Goal: Task Accomplishment & Management: Use online tool/utility

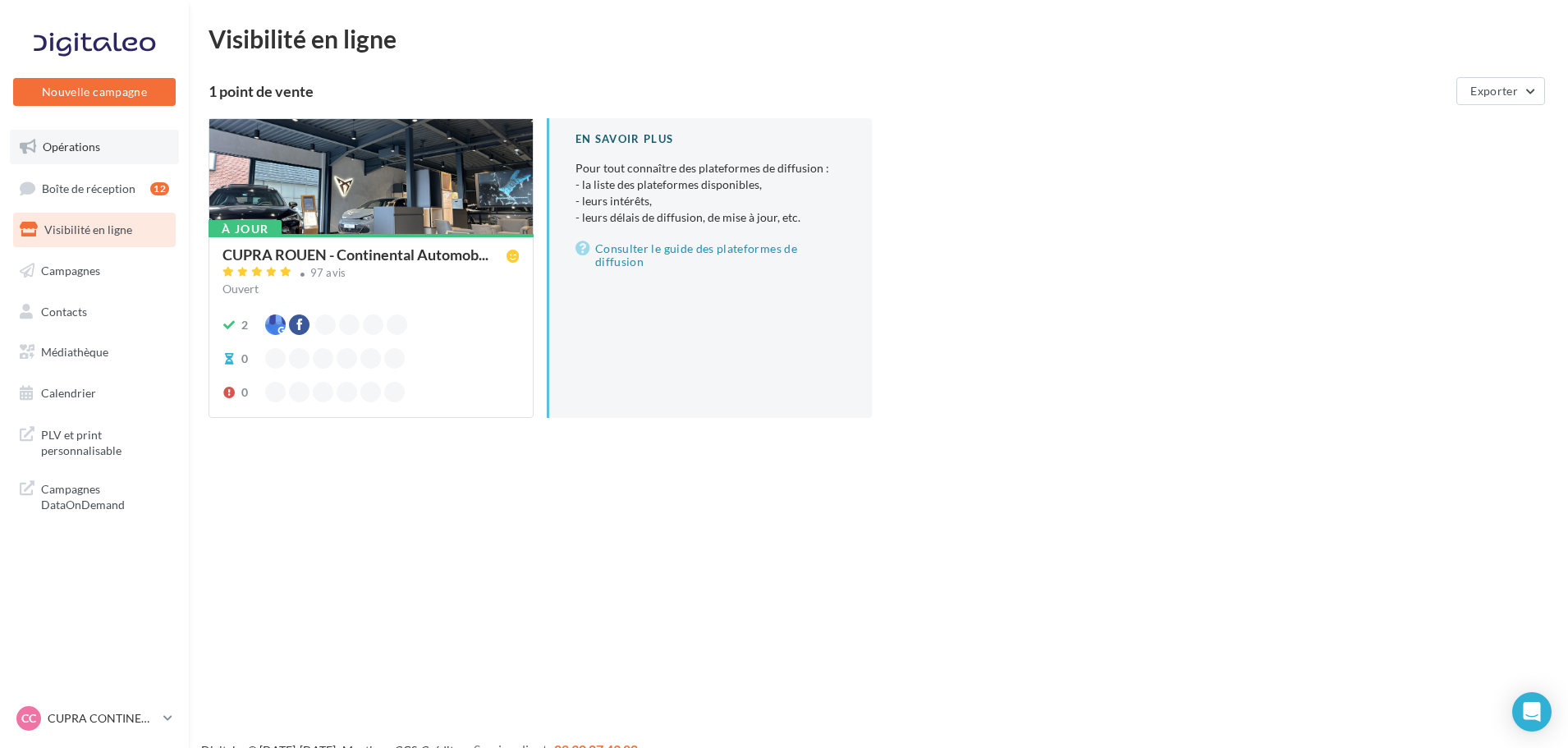
click at [85, 134] on link "Opérations" at bounding box center [94, 147] width 170 height 35
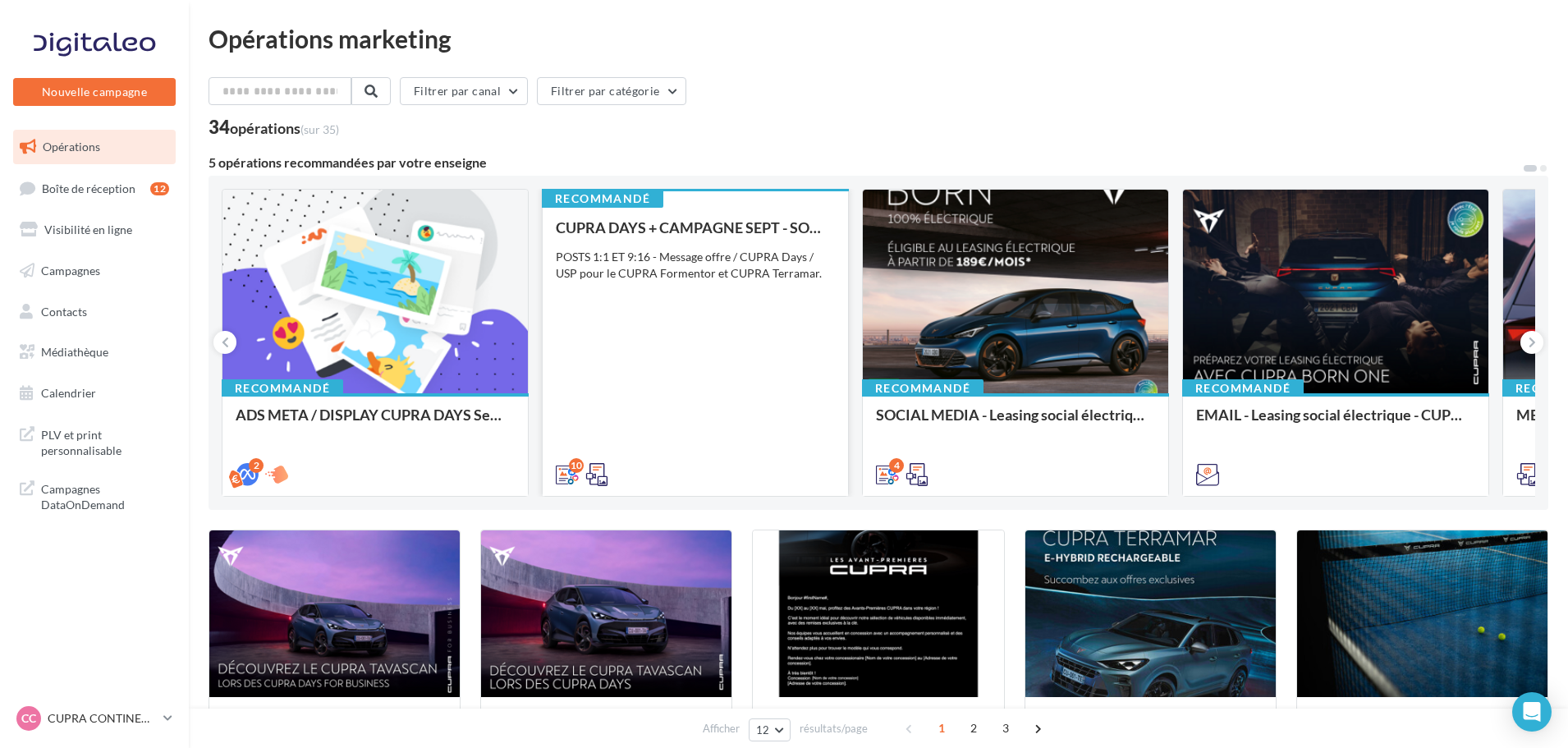
click at [696, 306] on div "CUPRA DAYS + CAMPAGNE SEPT - SOCIAL MEDIA POSTS 1:1 ET 9:16 - Message offre / C…" at bounding box center [696, 350] width 280 height 262
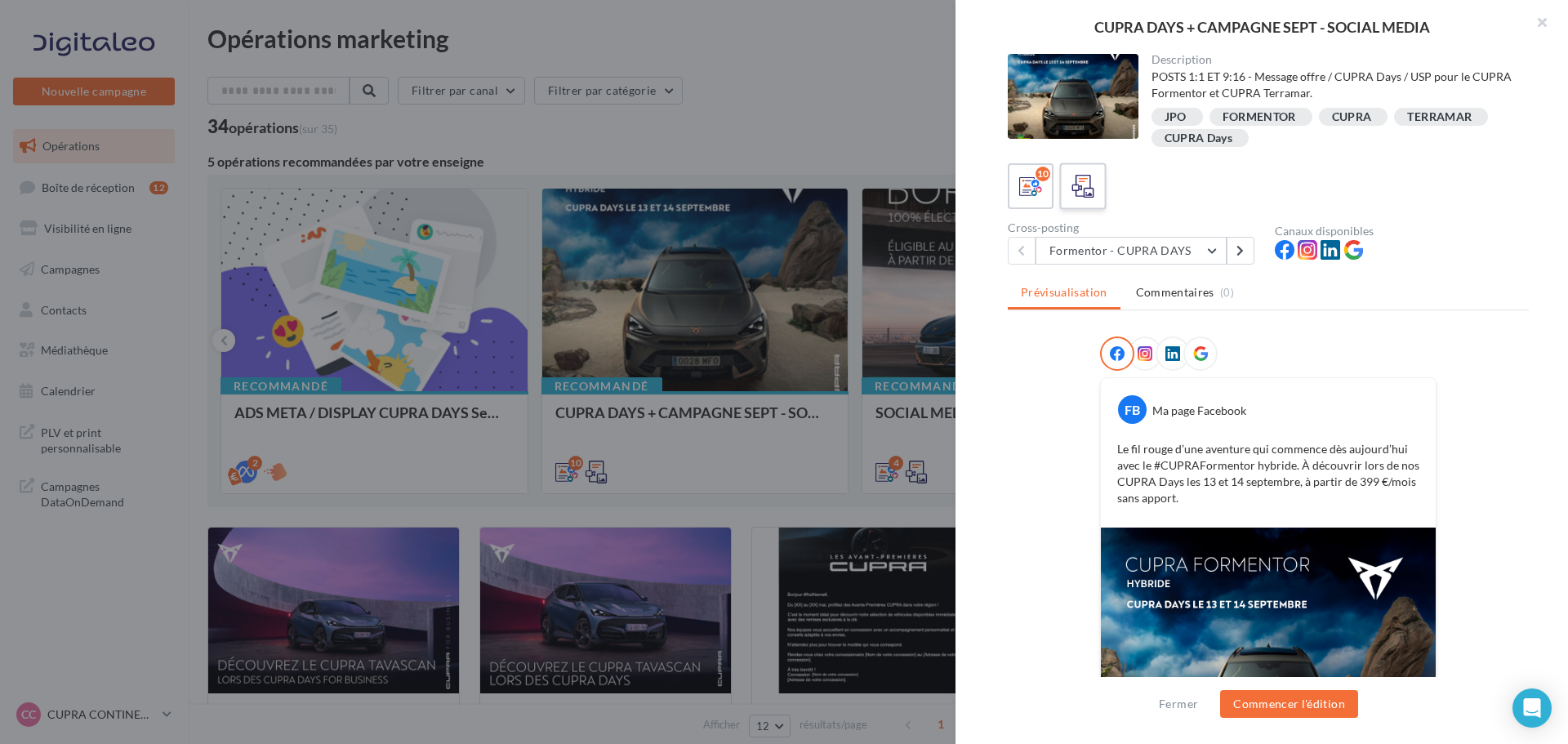
click at [1083, 179] on icon at bounding box center [1083, 186] width 24 height 24
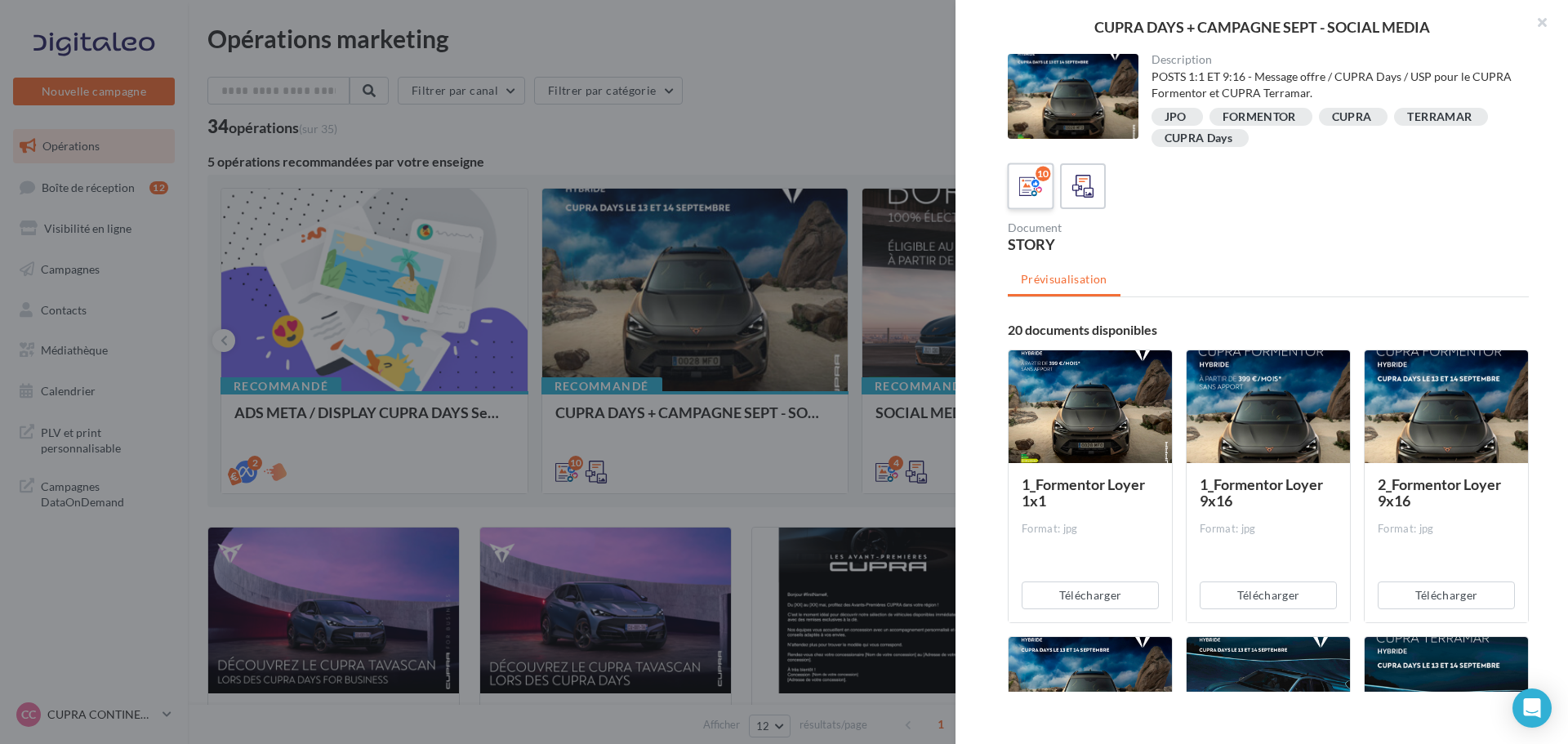
click at [1009, 196] on label "10" at bounding box center [1030, 186] width 46 height 46
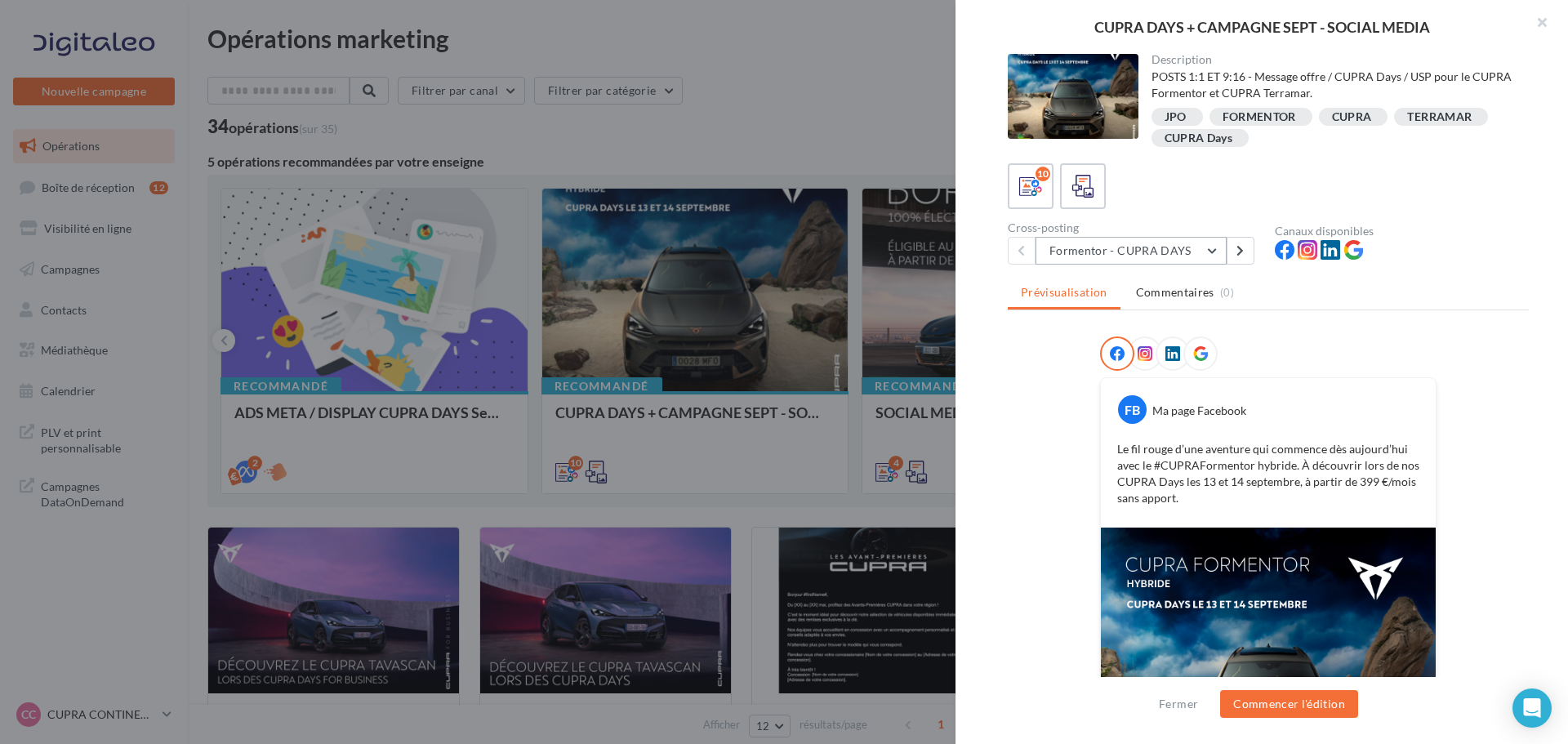
click at [1206, 246] on button "Formentor - CUPRA DAYS" at bounding box center [1131, 251] width 191 height 28
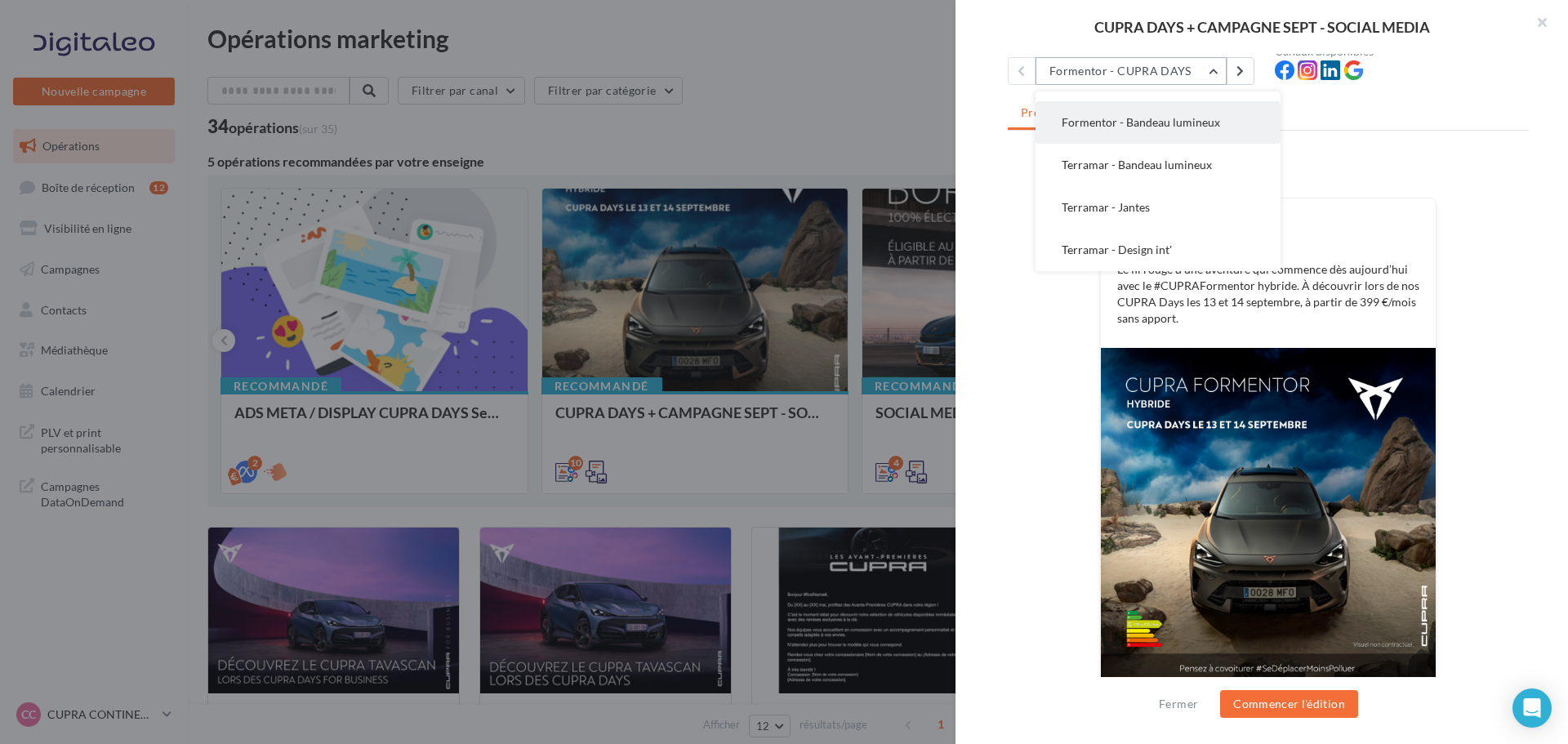
scroll to position [192, 0]
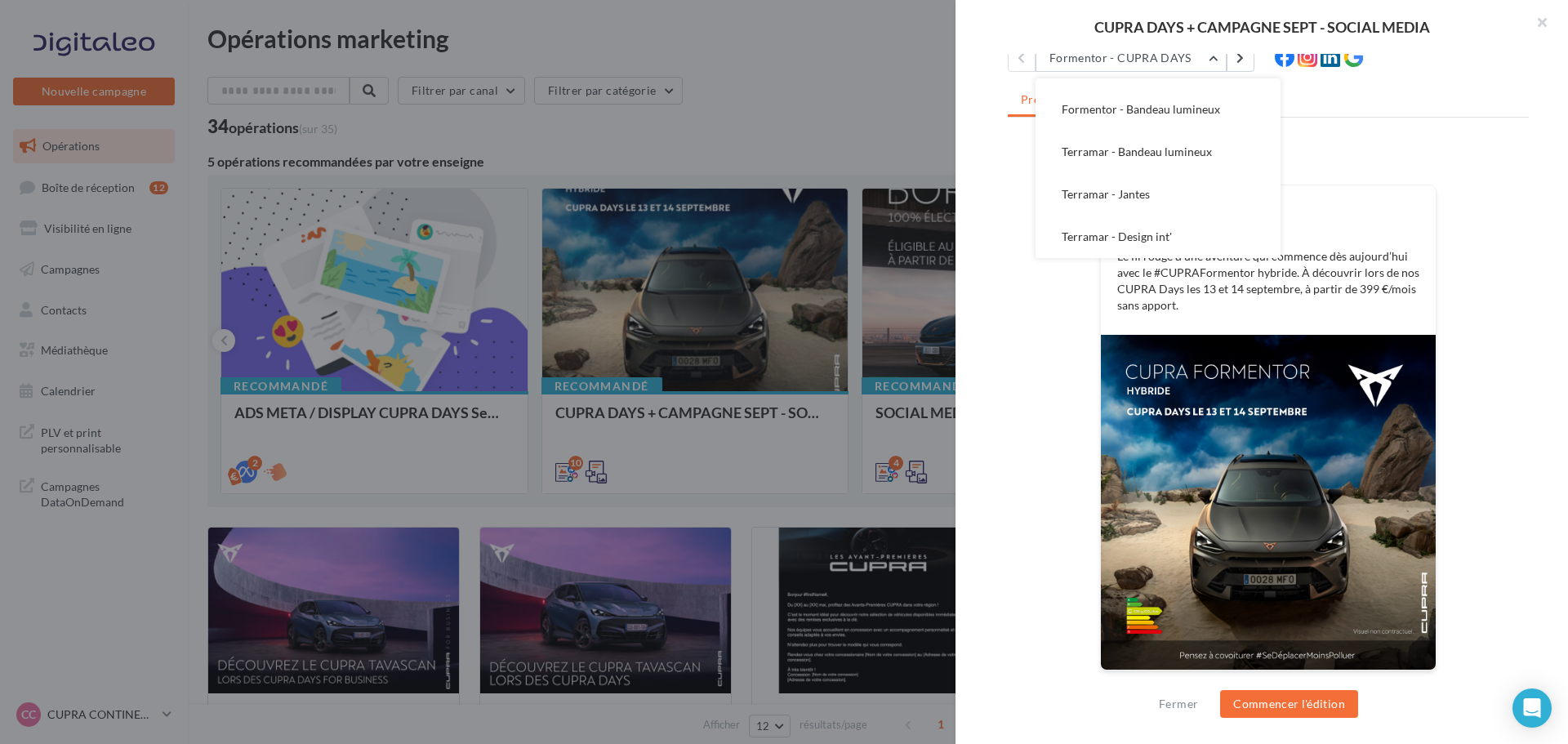
click at [1187, 308] on p "Le fil rouge d’une aventure qui commence dès aujourd’hui avec le #CUPRAFormento…" at bounding box center [1268, 281] width 302 height 65
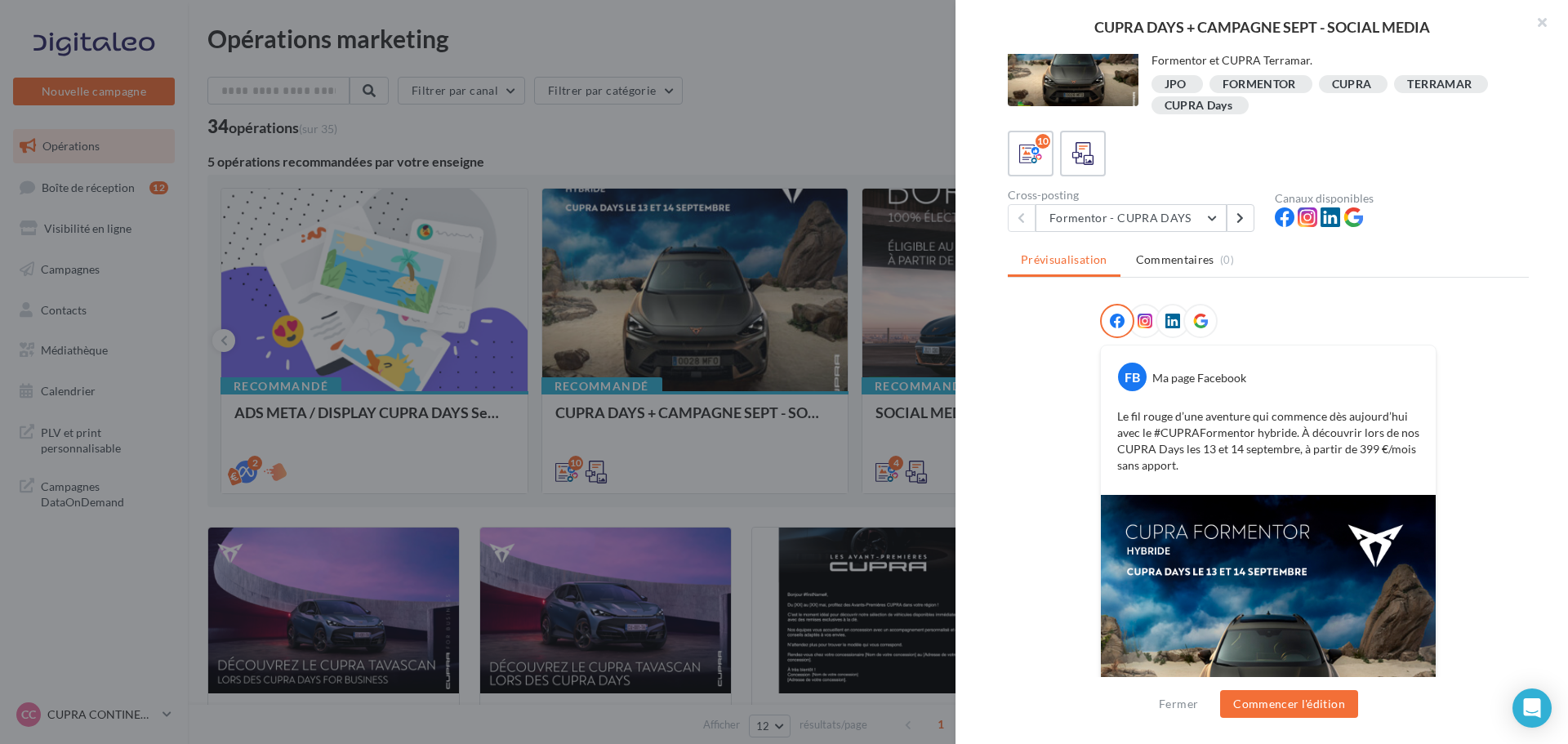
scroll to position [30, 0]
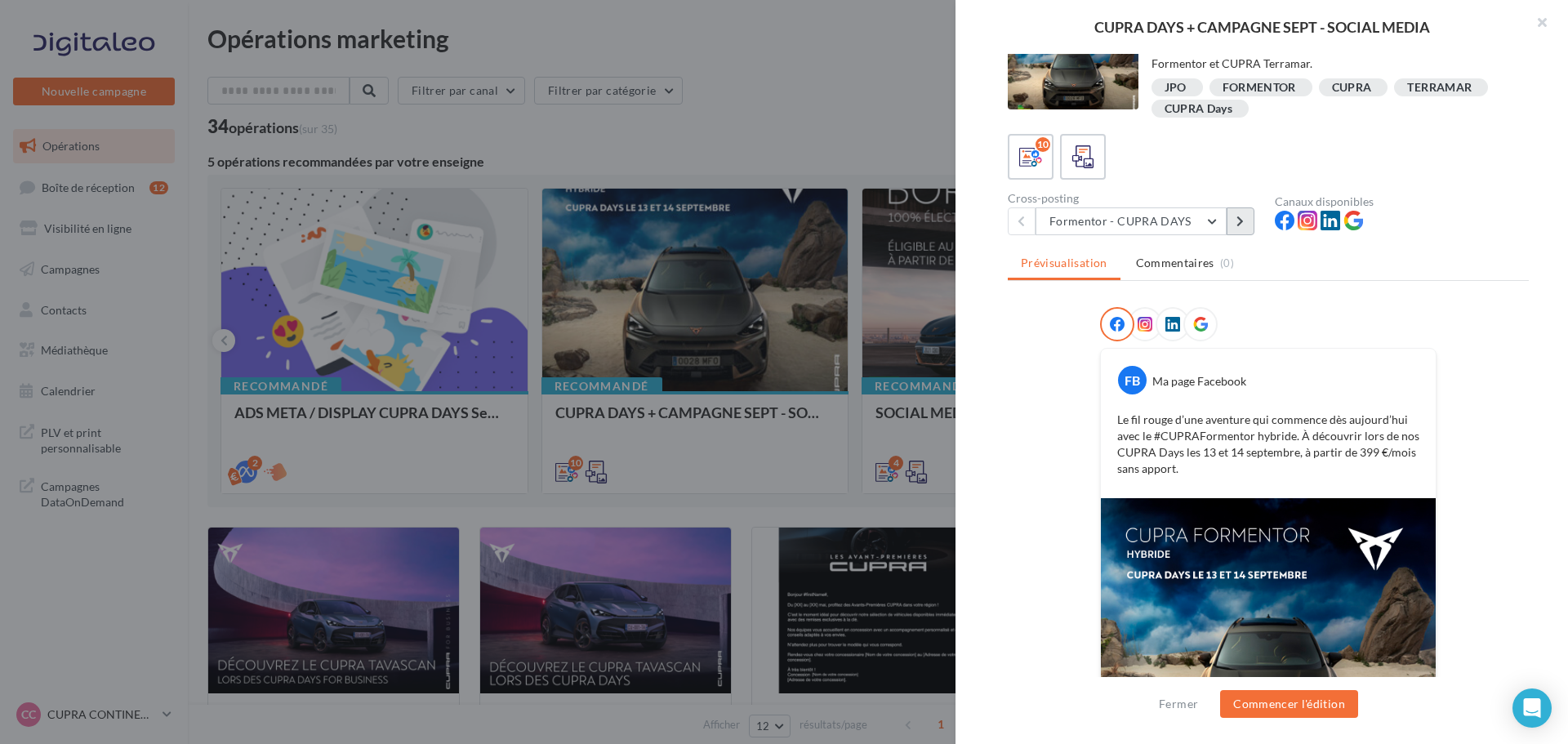
click at [1234, 228] on button at bounding box center [1241, 221] width 28 height 28
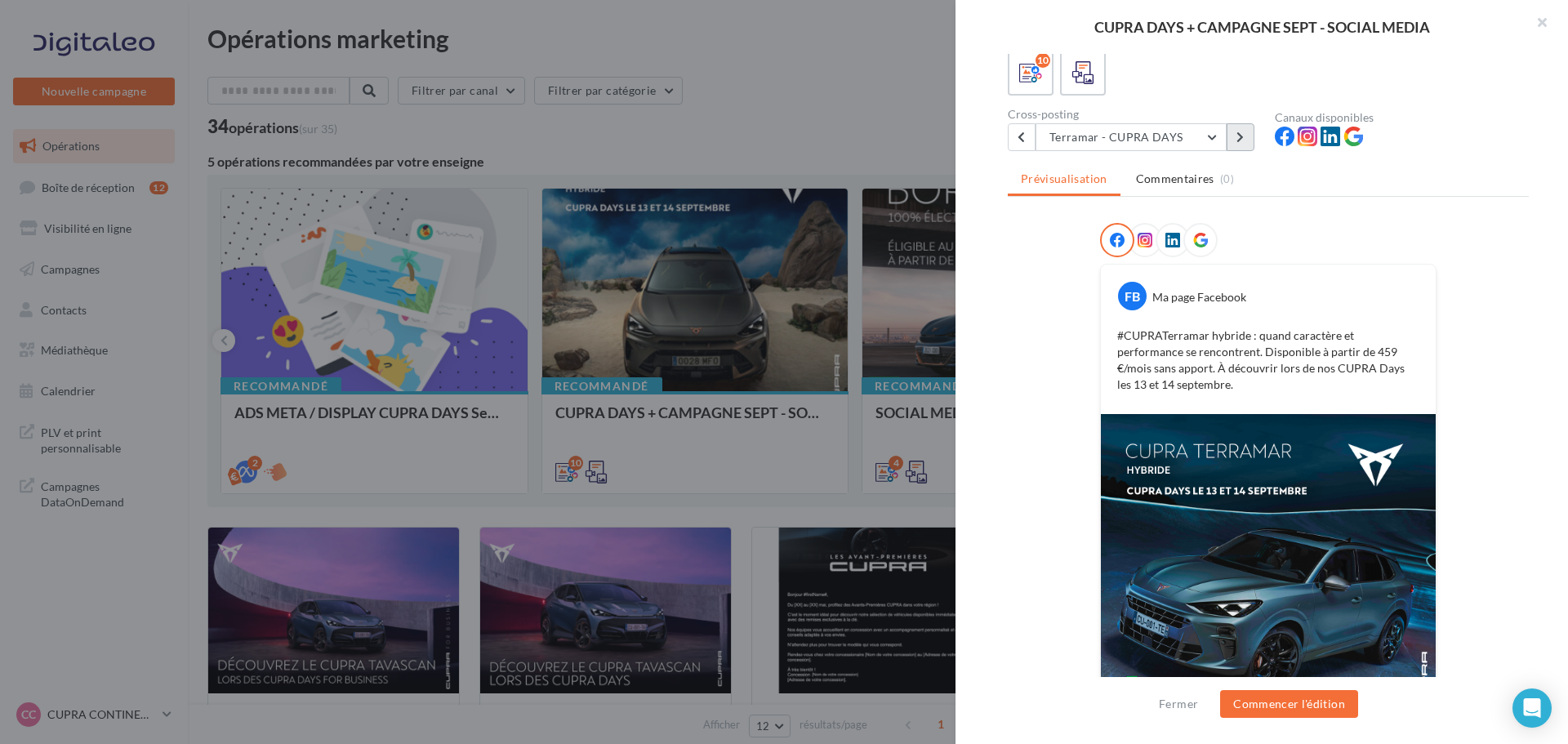
scroll to position [0, 0]
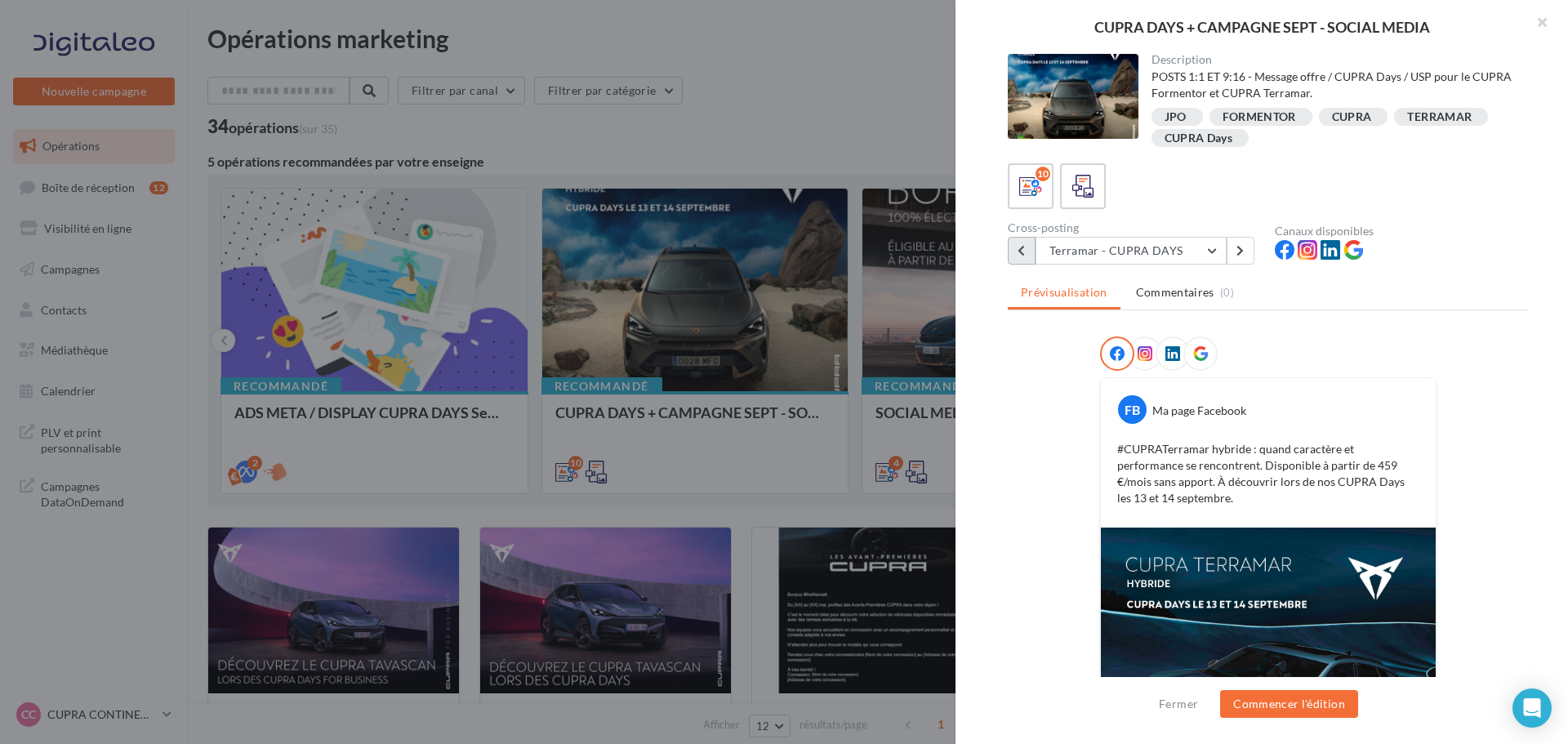
click at [1021, 254] on icon at bounding box center [1021, 251] width 7 height 12
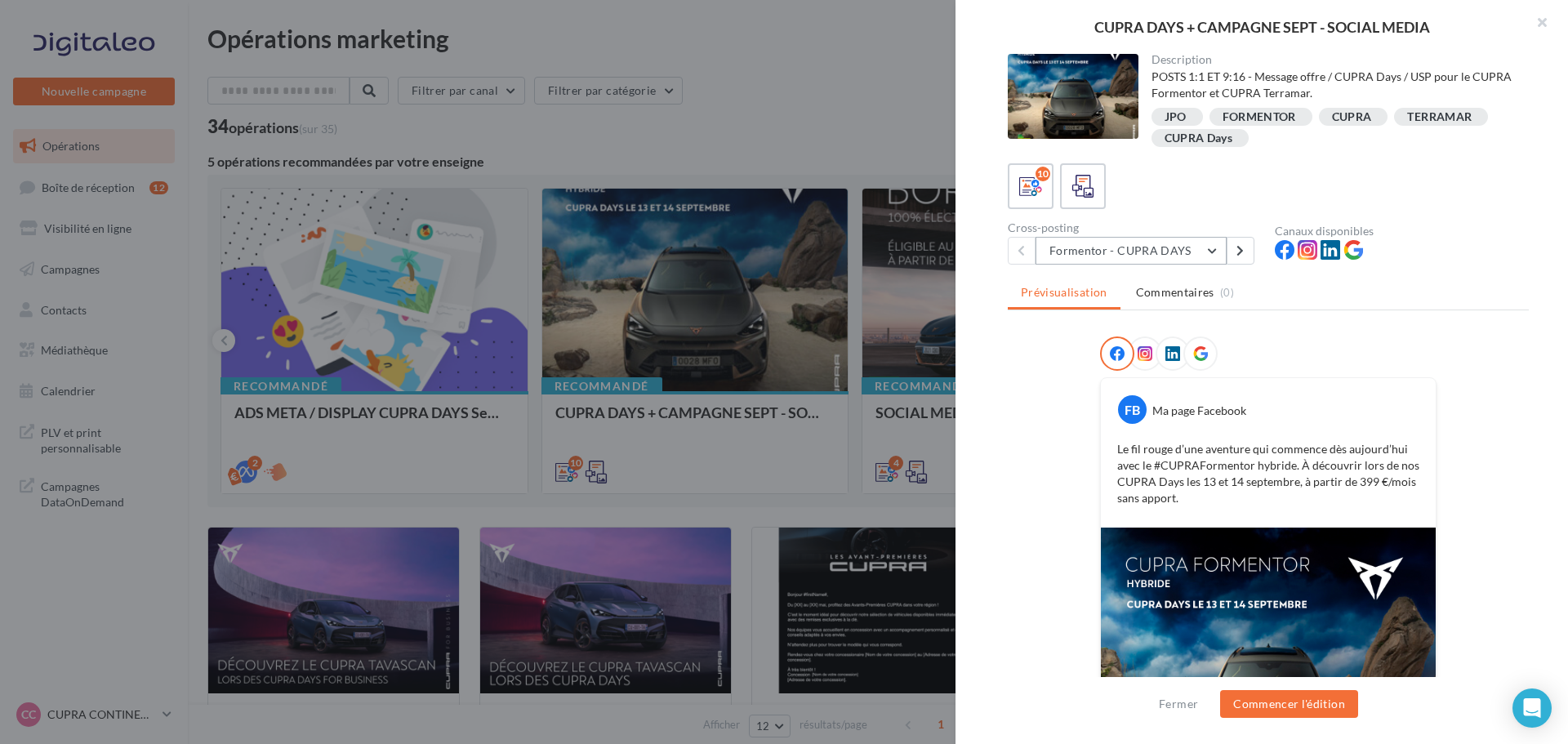
click at [1223, 244] on button "Formentor - CUPRA DAYS" at bounding box center [1131, 251] width 191 height 28
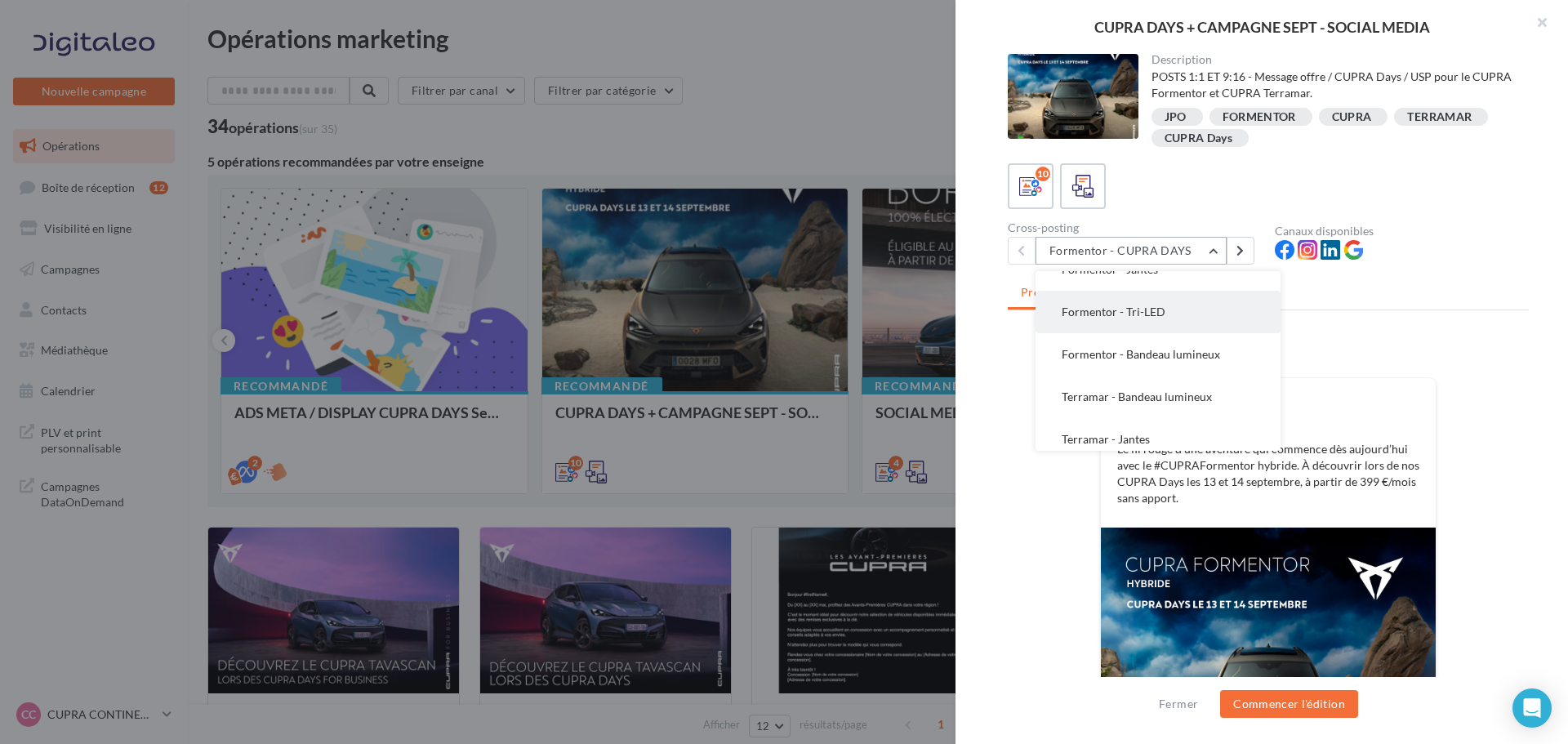
scroll to position [164, 0]
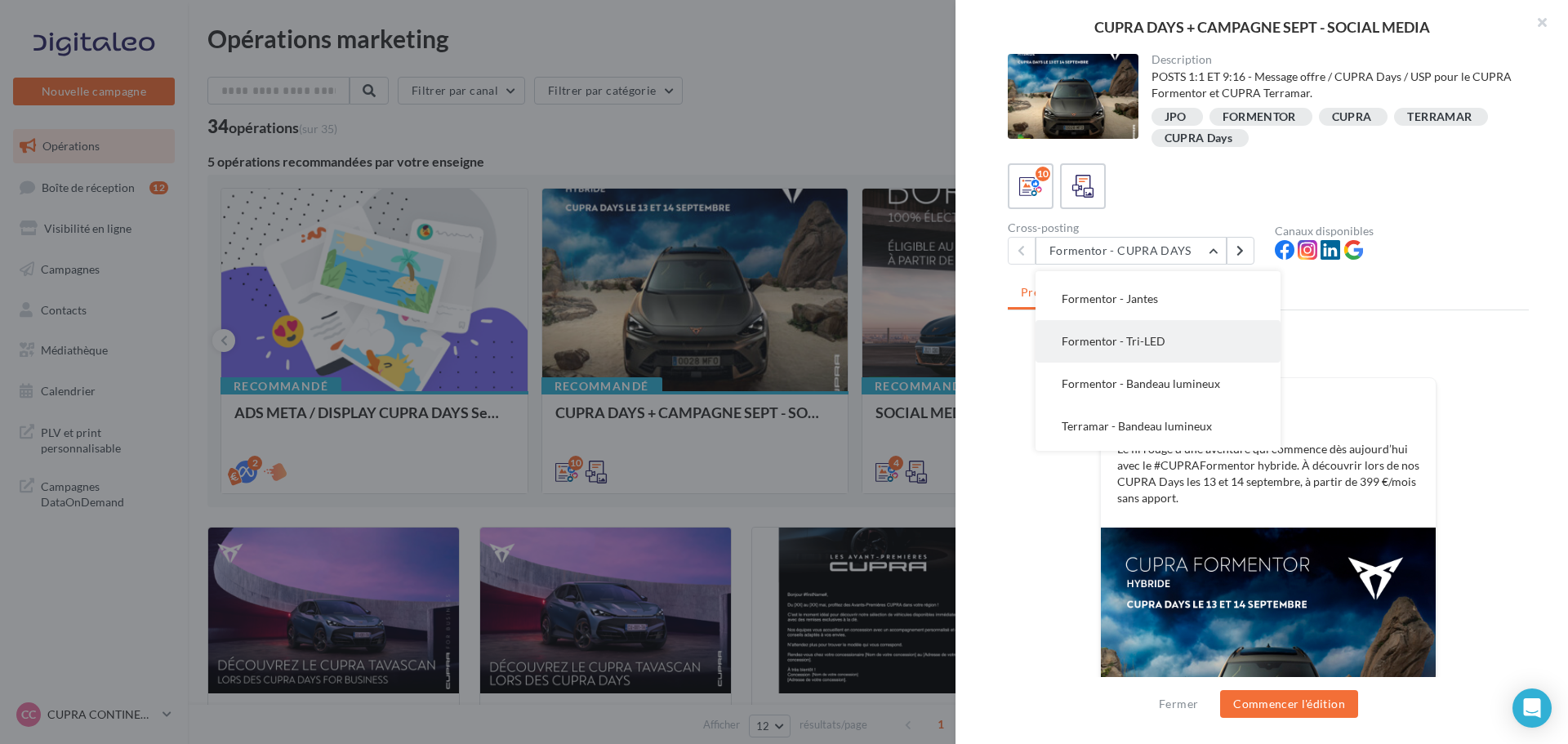
click at [1180, 346] on button "Formentor - Tri-LED" at bounding box center [1158, 341] width 245 height 42
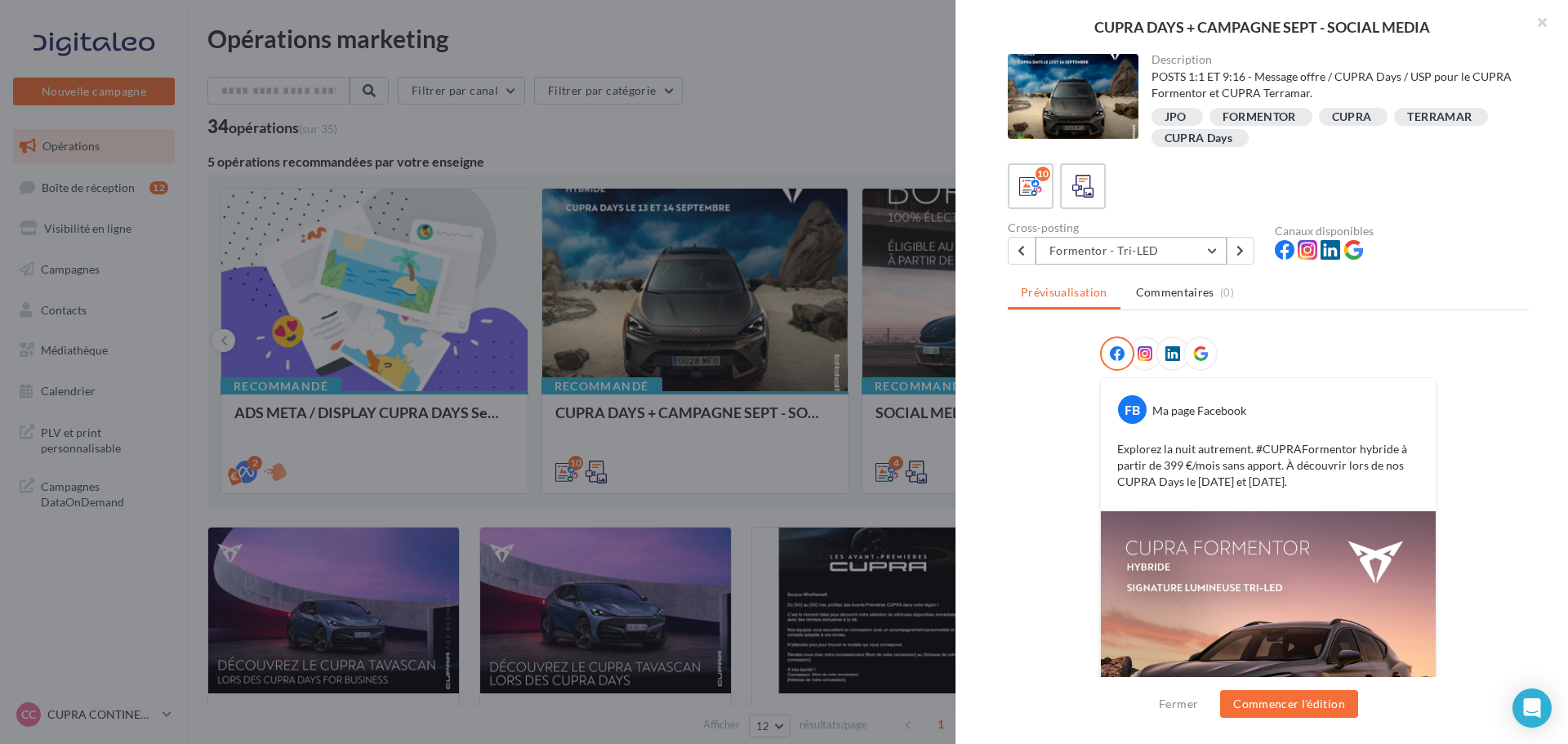
click at [1196, 249] on button "Formentor - Tri-LED" at bounding box center [1131, 251] width 191 height 28
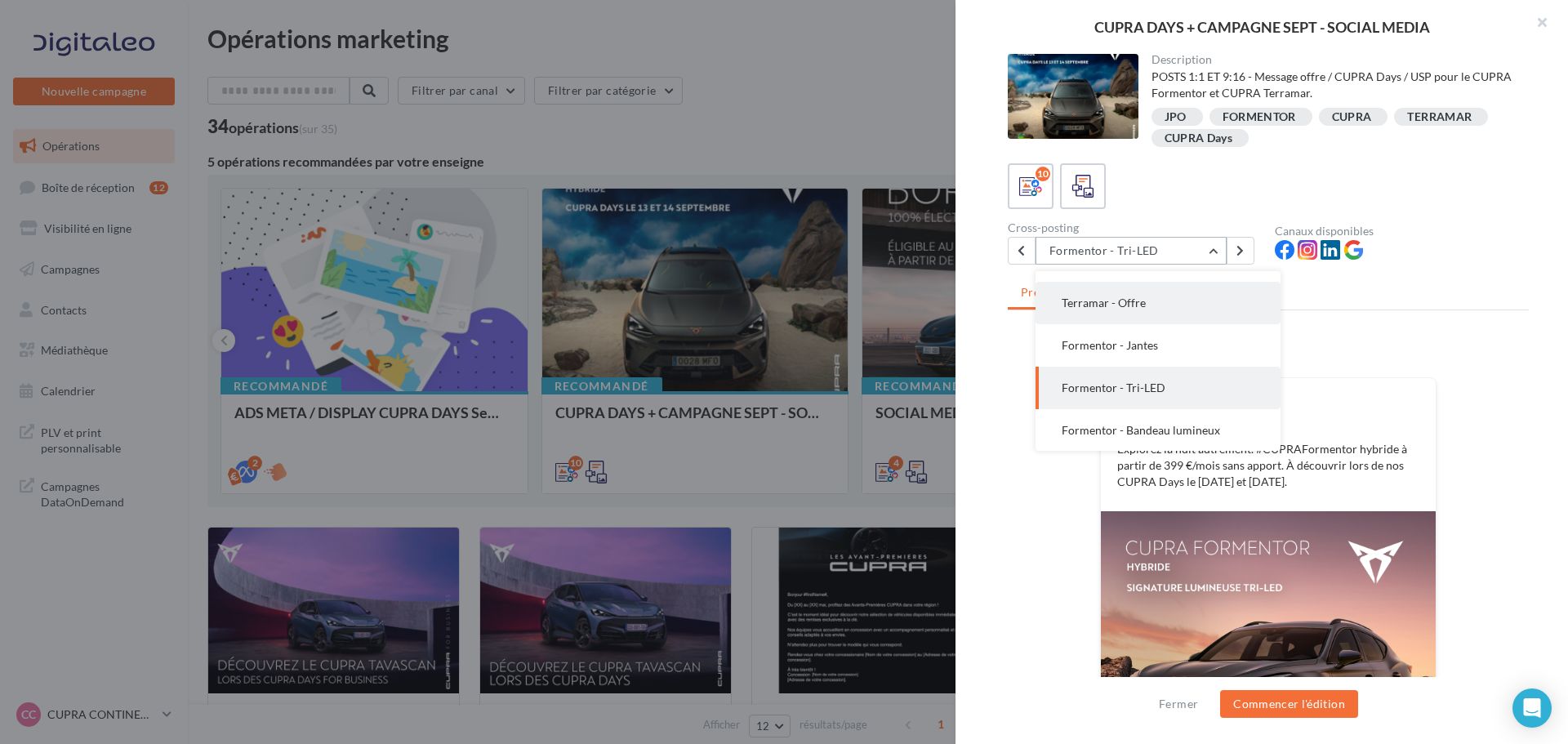
scroll to position [88, 0]
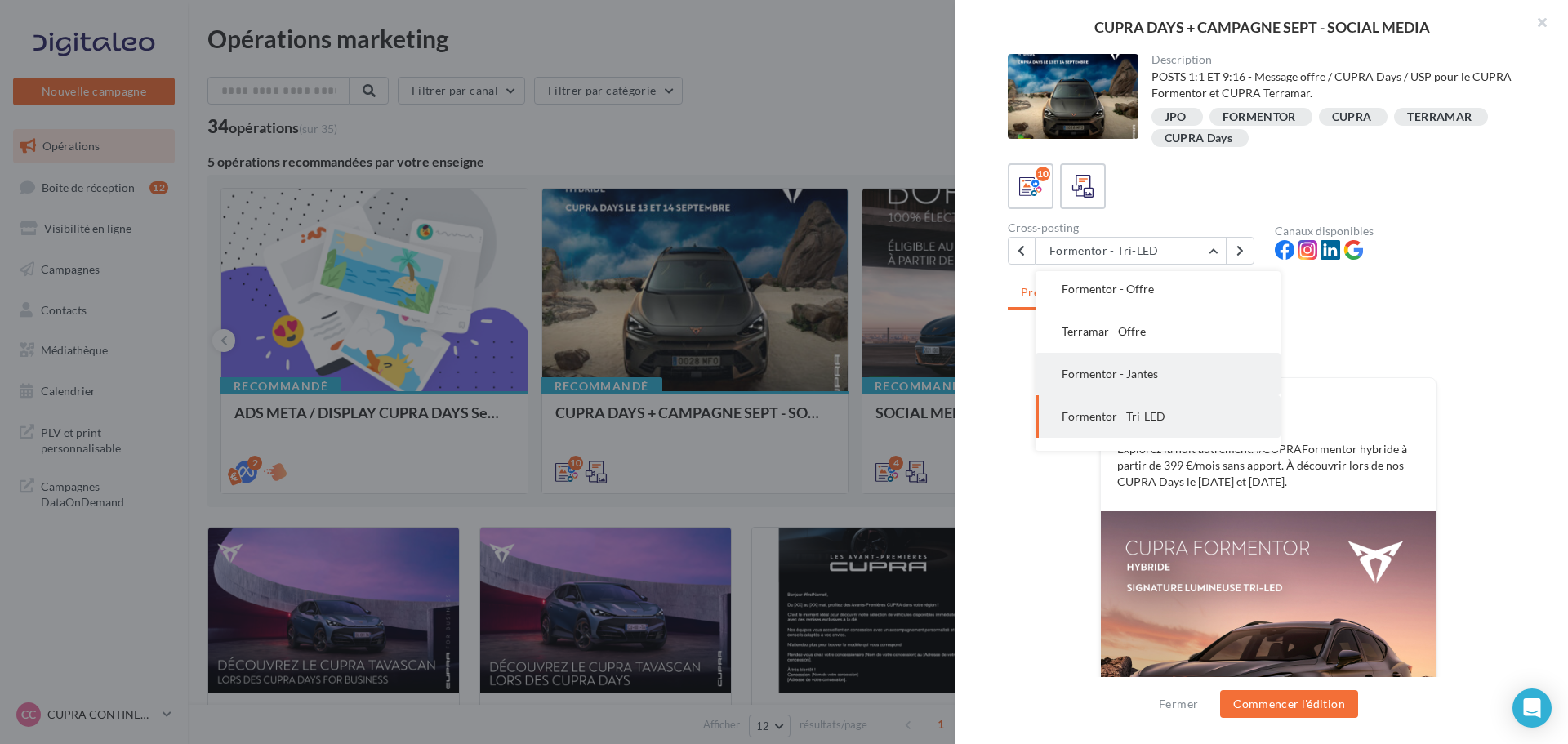
click at [1142, 373] on span "Formentor - Jantes" at bounding box center [1109, 374] width 97 height 14
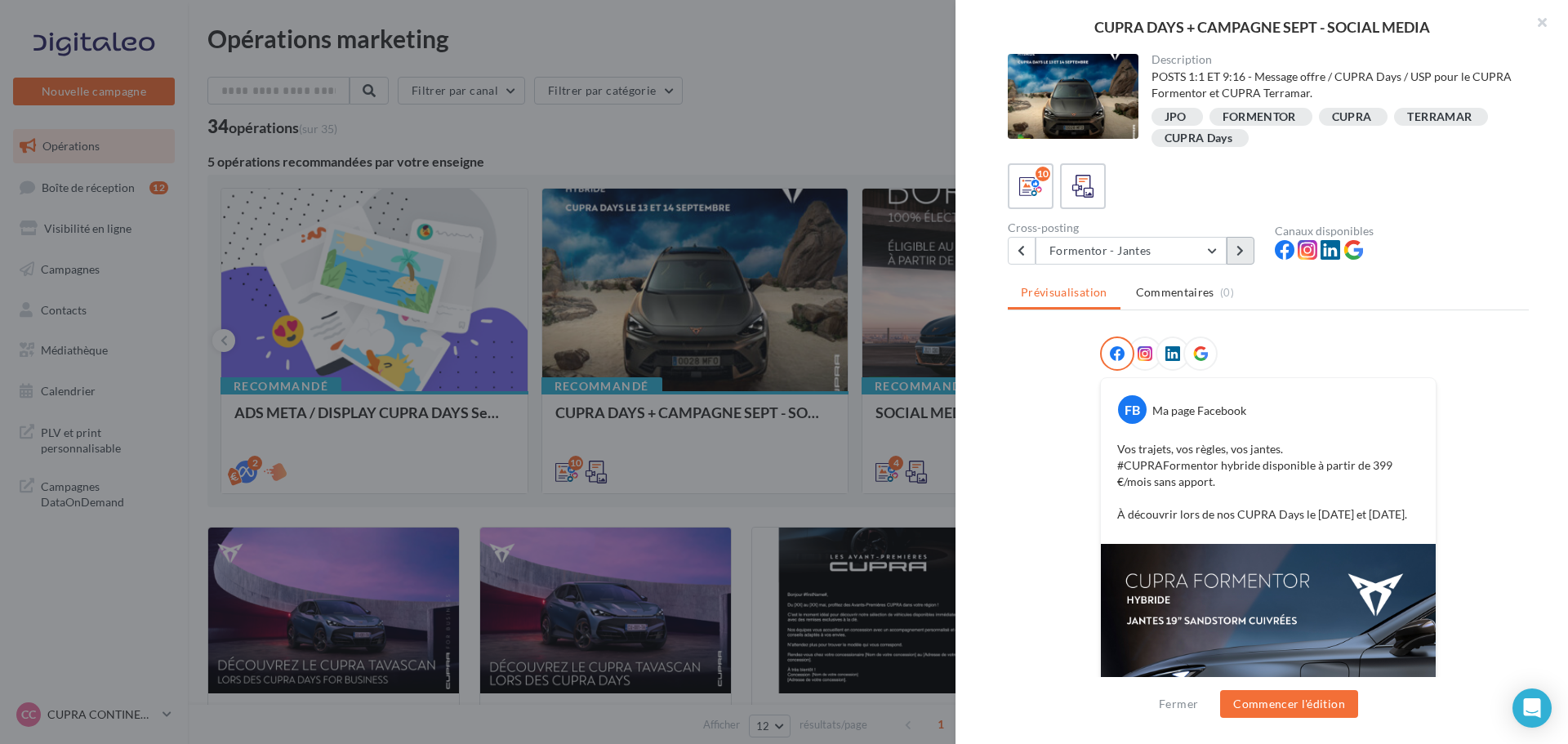
click at [1250, 245] on button at bounding box center [1241, 251] width 28 height 28
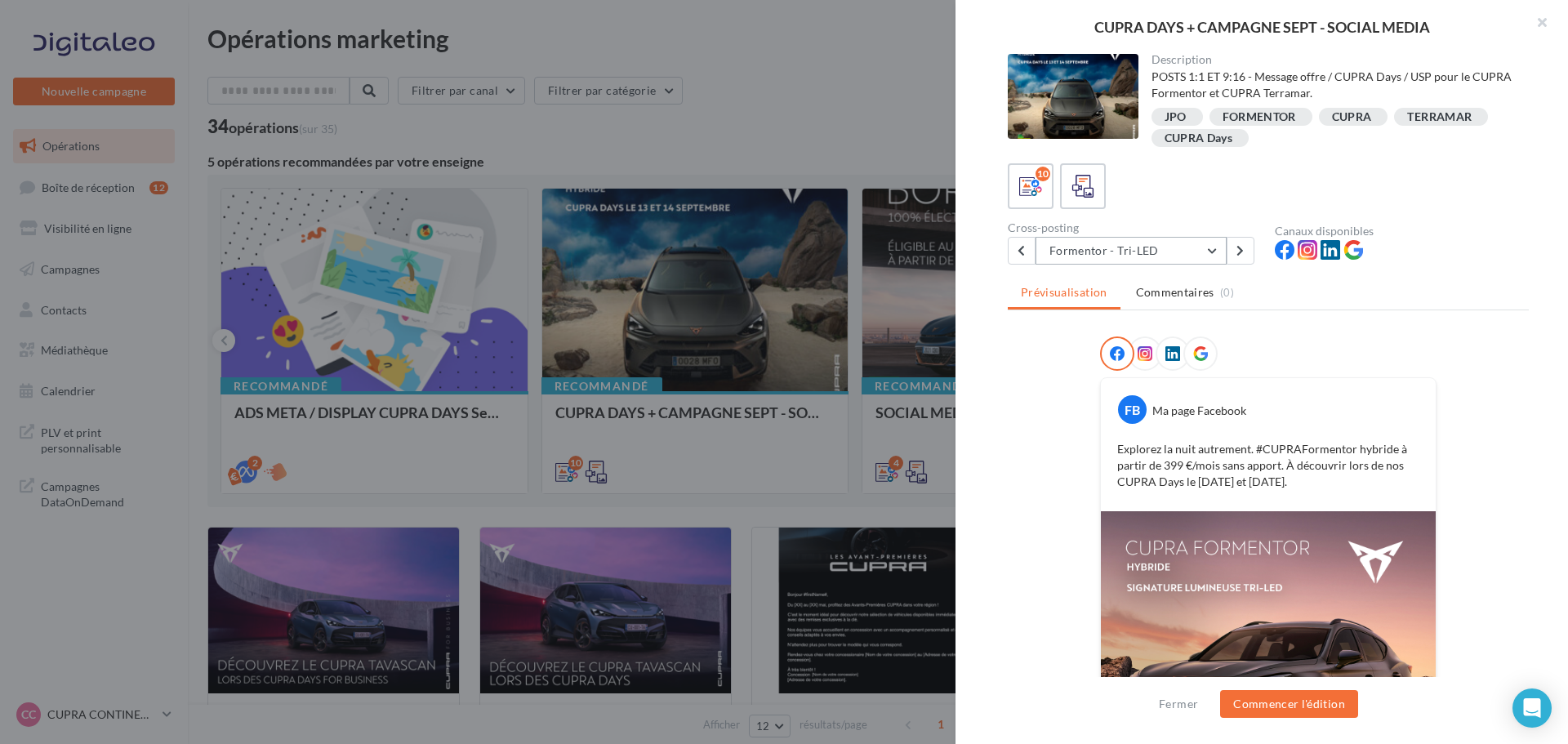
click at [1204, 257] on button "Formentor - Tri-LED" at bounding box center [1131, 251] width 191 height 28
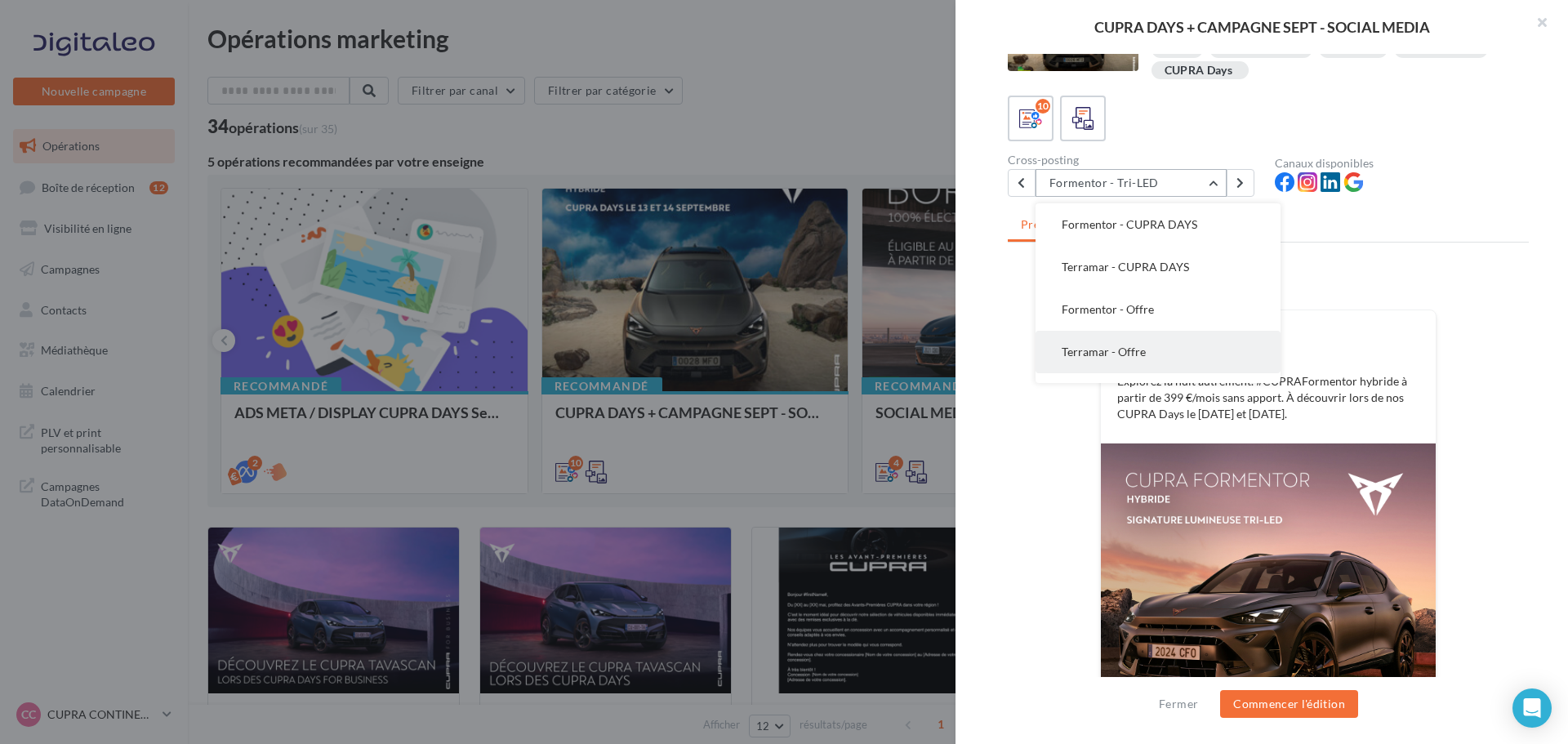
scroll to position [0, 0]
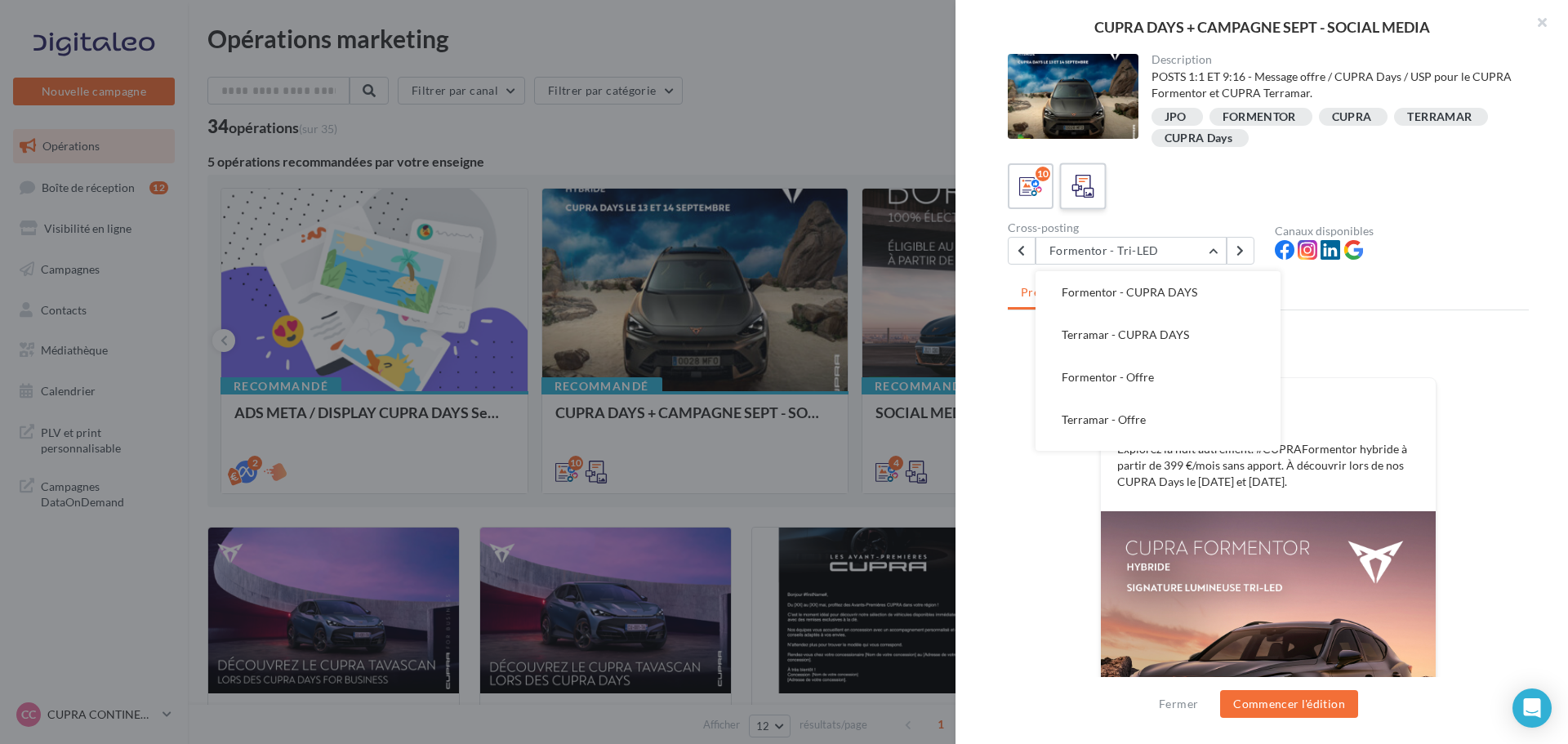
click at [1094, 197] on icon at bounding box center [1083, 186] width 24 height 24
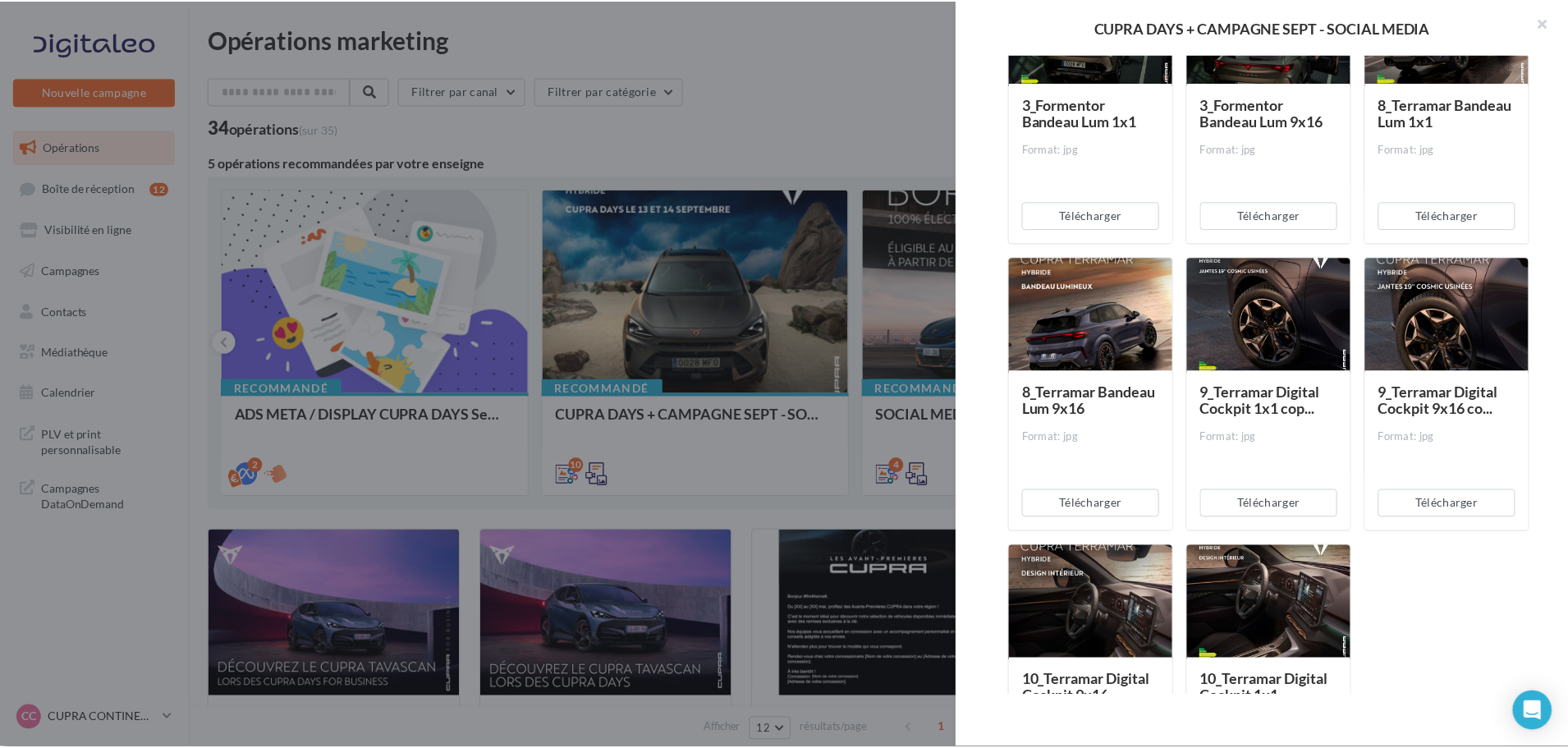
scroll to position [1687, 0]
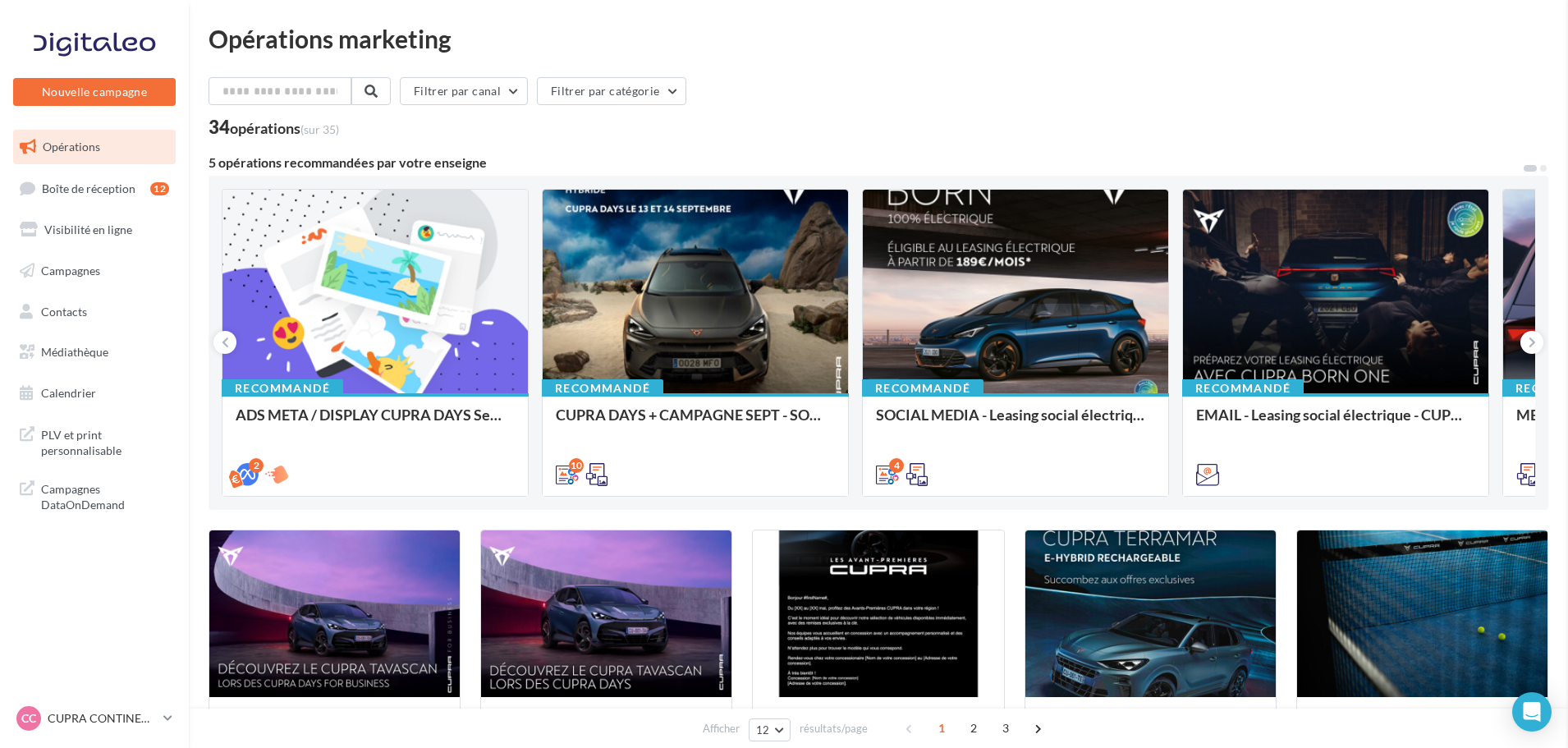
click at [1536, 344] on button at bounding box center [1531, 342] width 23 height 23
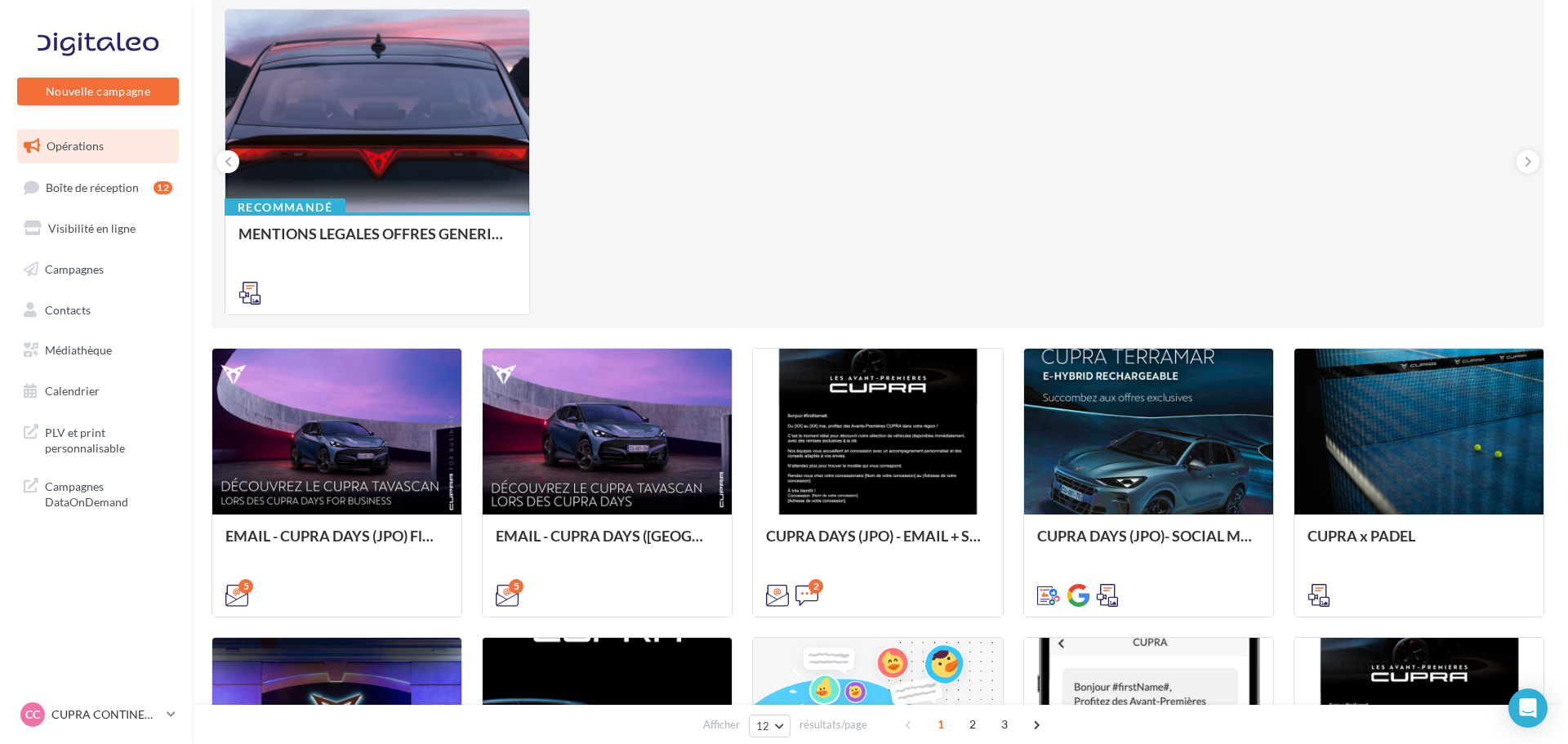
scroll to position [245, 0]
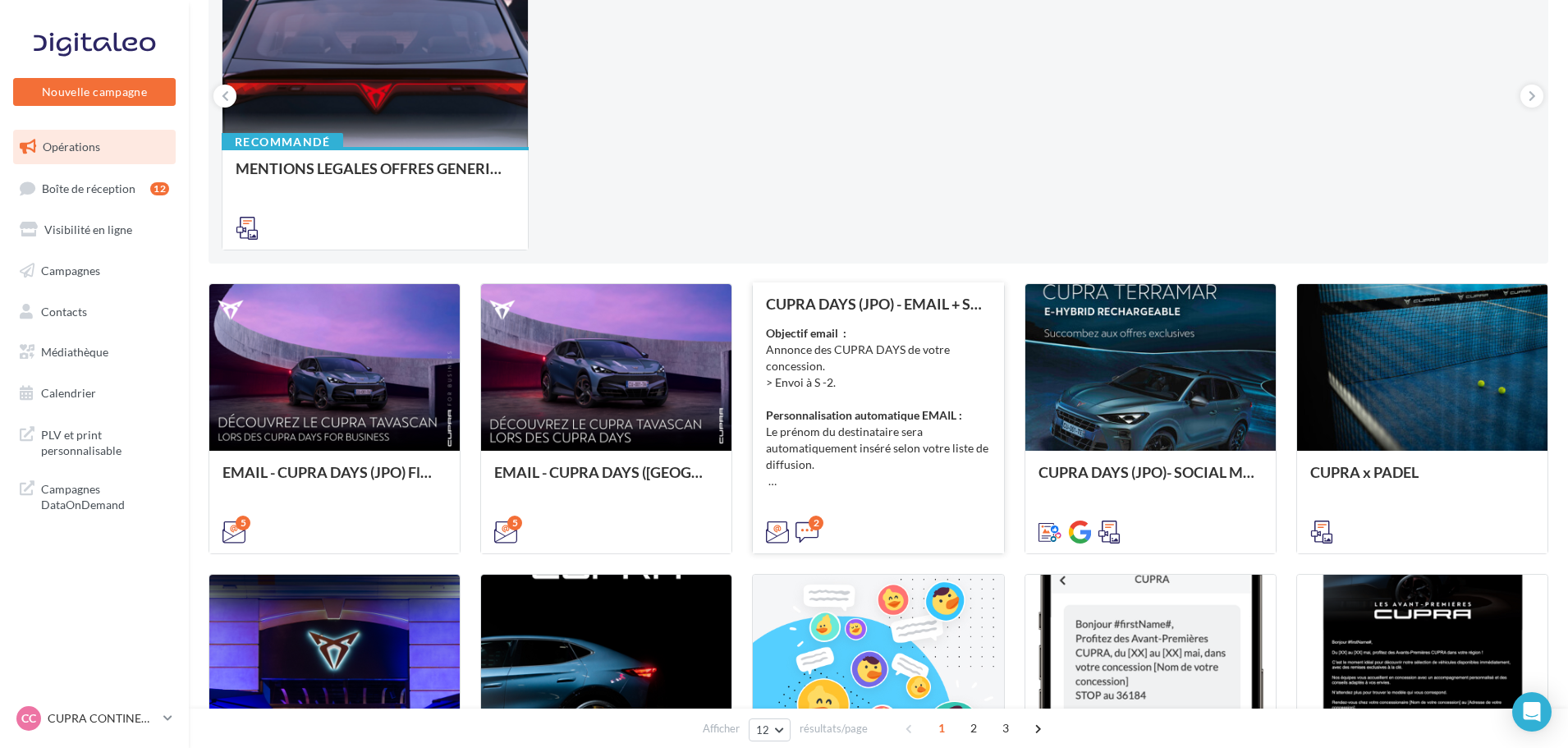
click at [905, 389] on div "Objectif email : Annonce des CUPRA DAYS de votre concession. > Envoi à S -2. Pe…" at bounding box center [879, 408] width 224 height 165
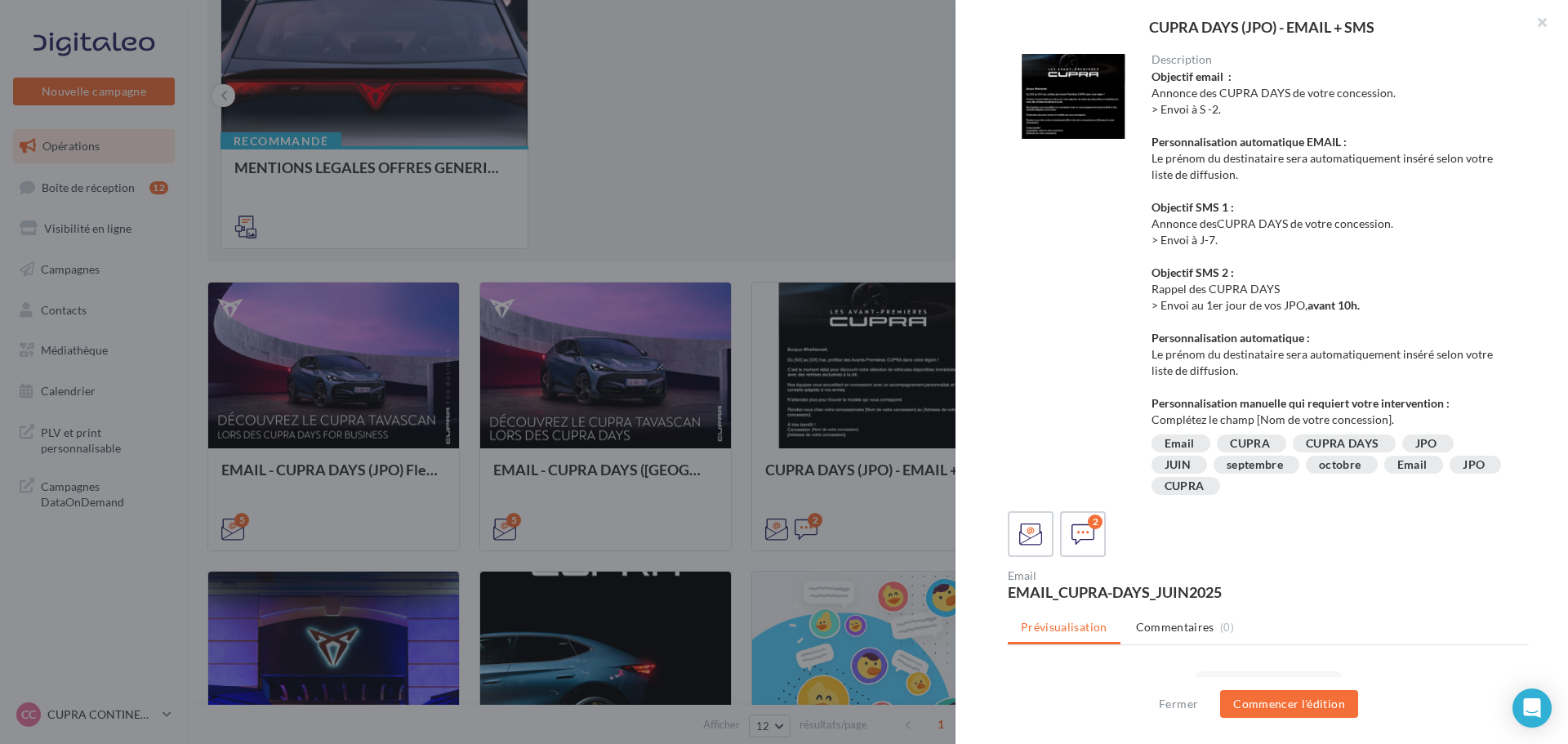
scroll to position [0, 0]
click at [1084, 533] on icon at bounding box center [1083, 535] width 24 height 24
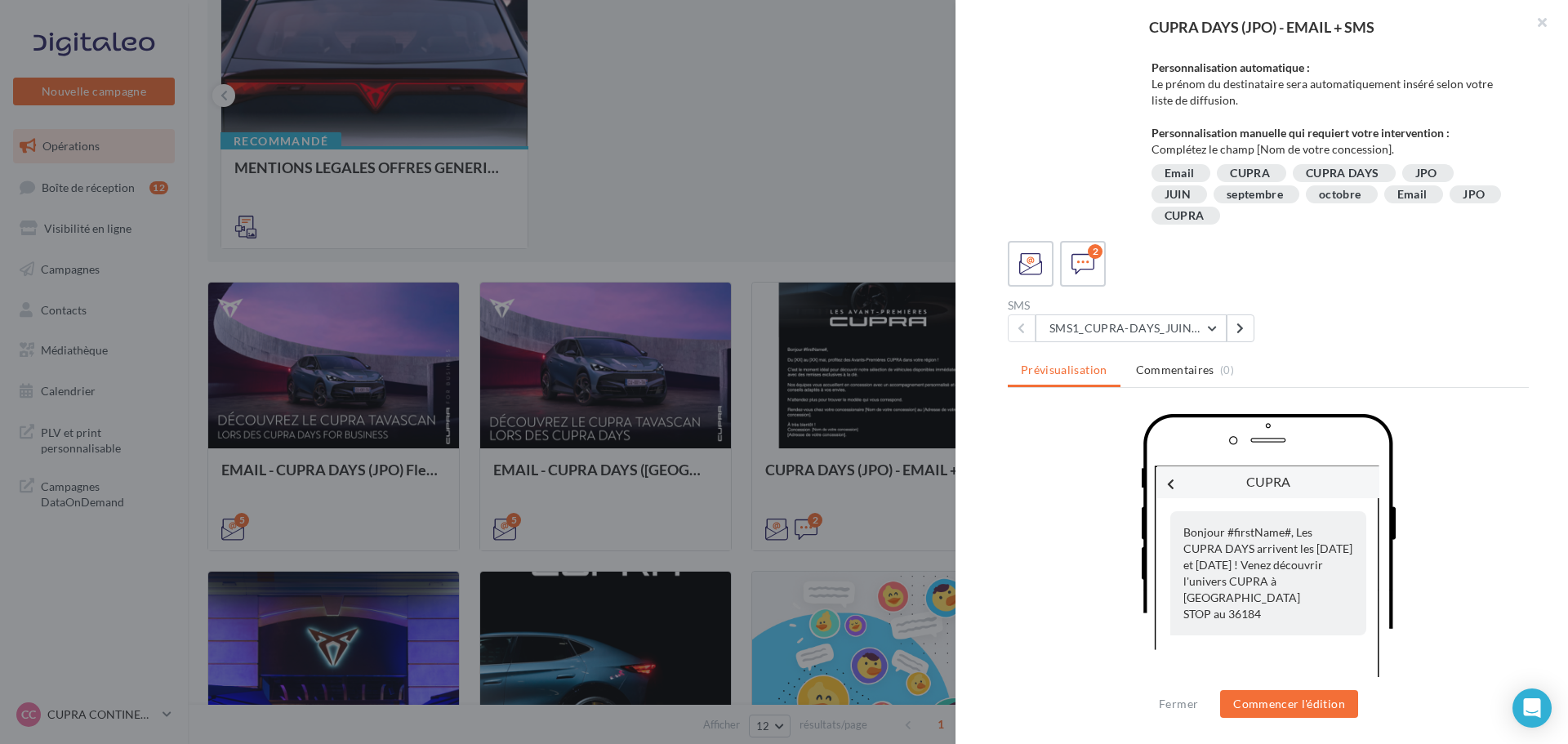
scroll to position [361, 0]
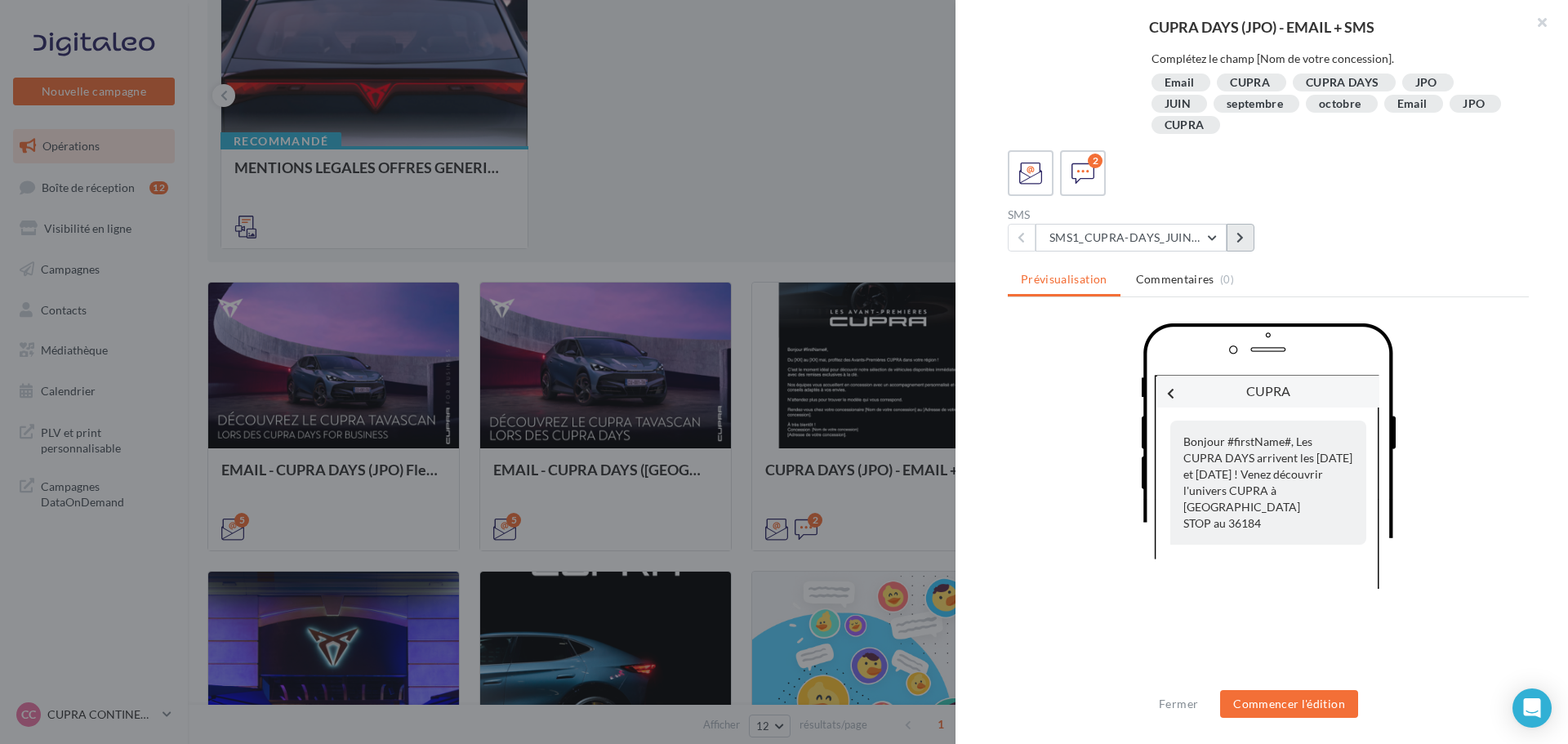
click at [1242, 235] on icon at bounding box center [1240, 238] width 7 height 12
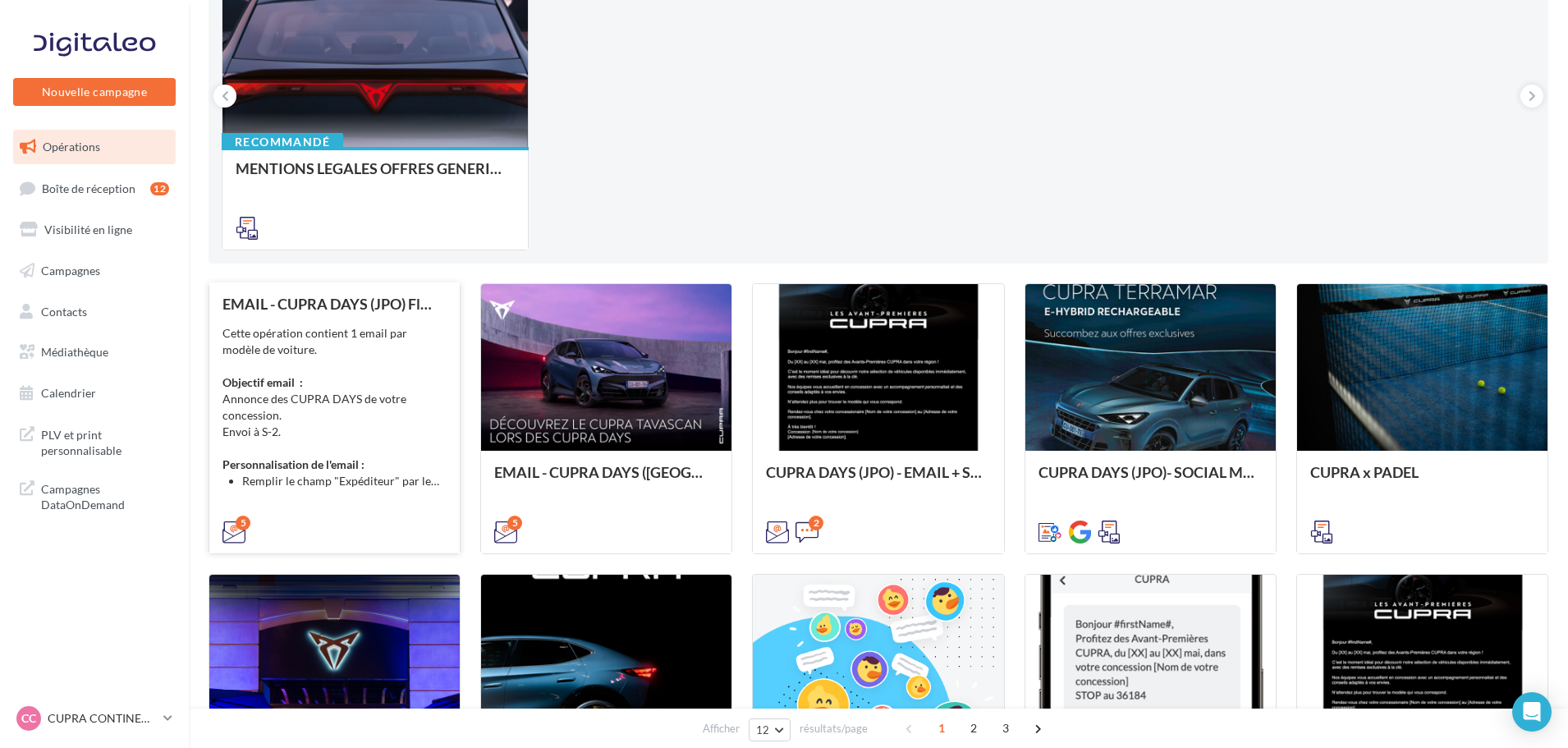
click at [431, 423] on div "Cette opération contient 1 email par modèle de voiture. Objectif email : Annonc…" at bounding box center [334, 408] width 224 height 165
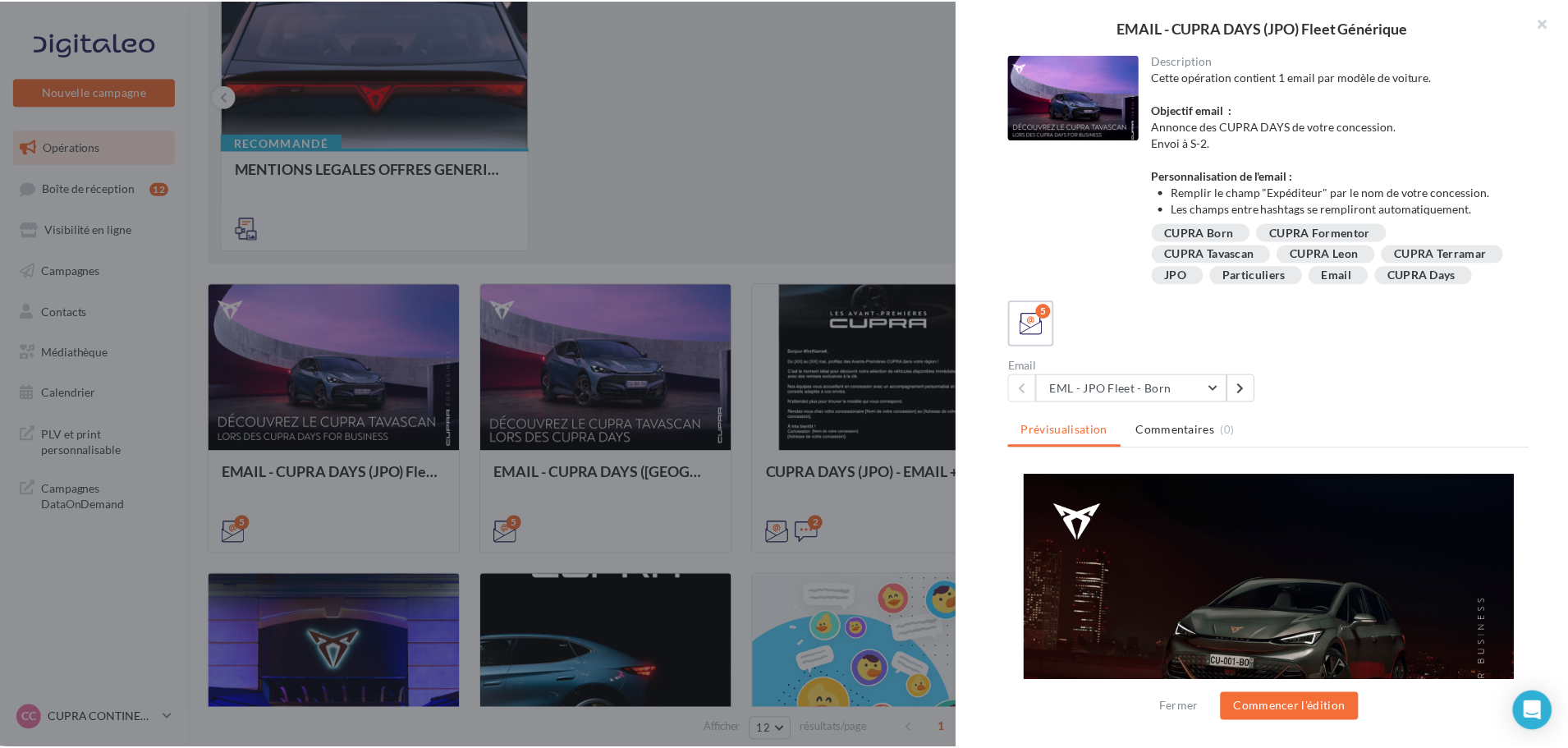
scroll to position [0, 0]
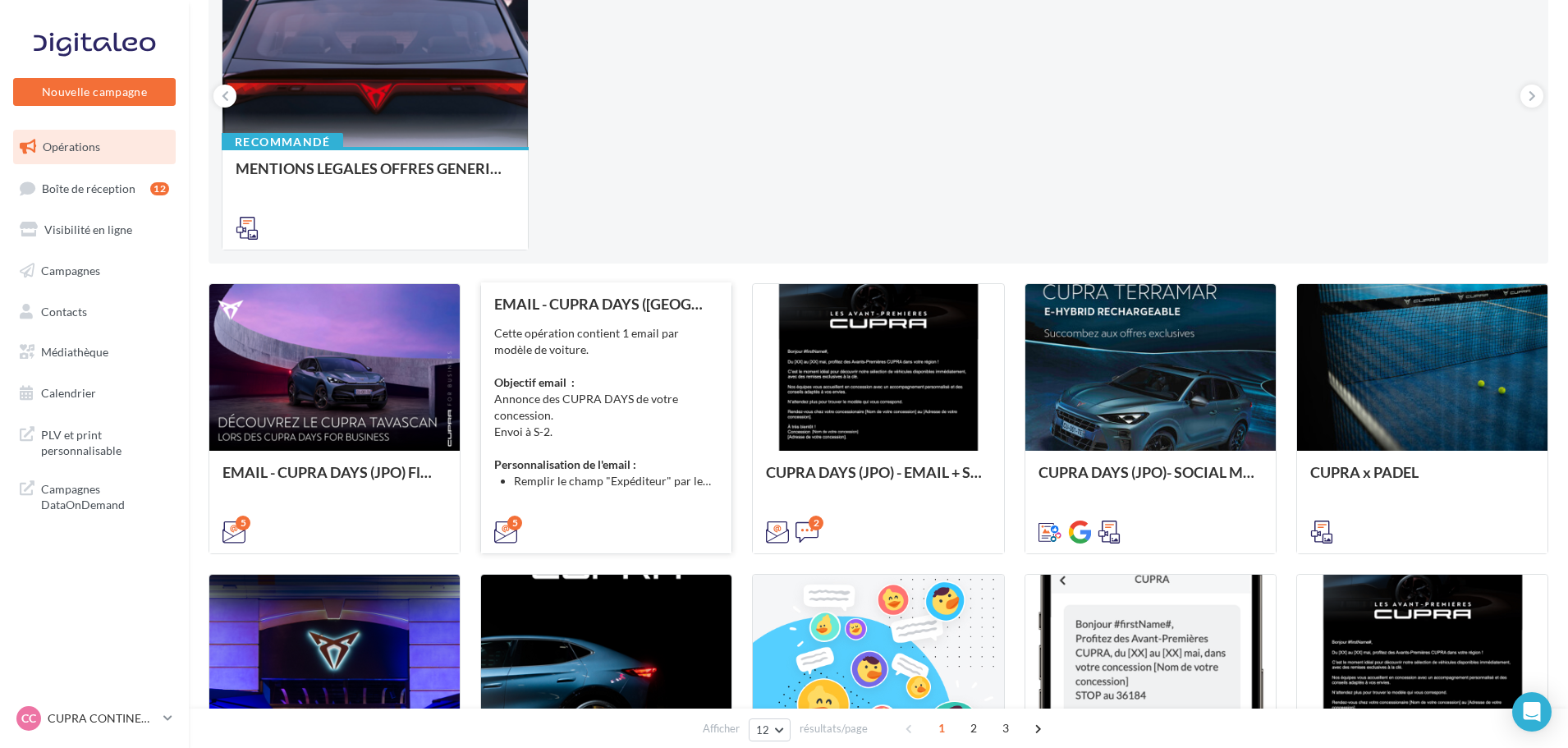
click at [600, 365] on div "Cette opération contient 1 email par modèle de voiture. Objectif email : Annonc…" at bounding box center [606, 408] width 224 height 165
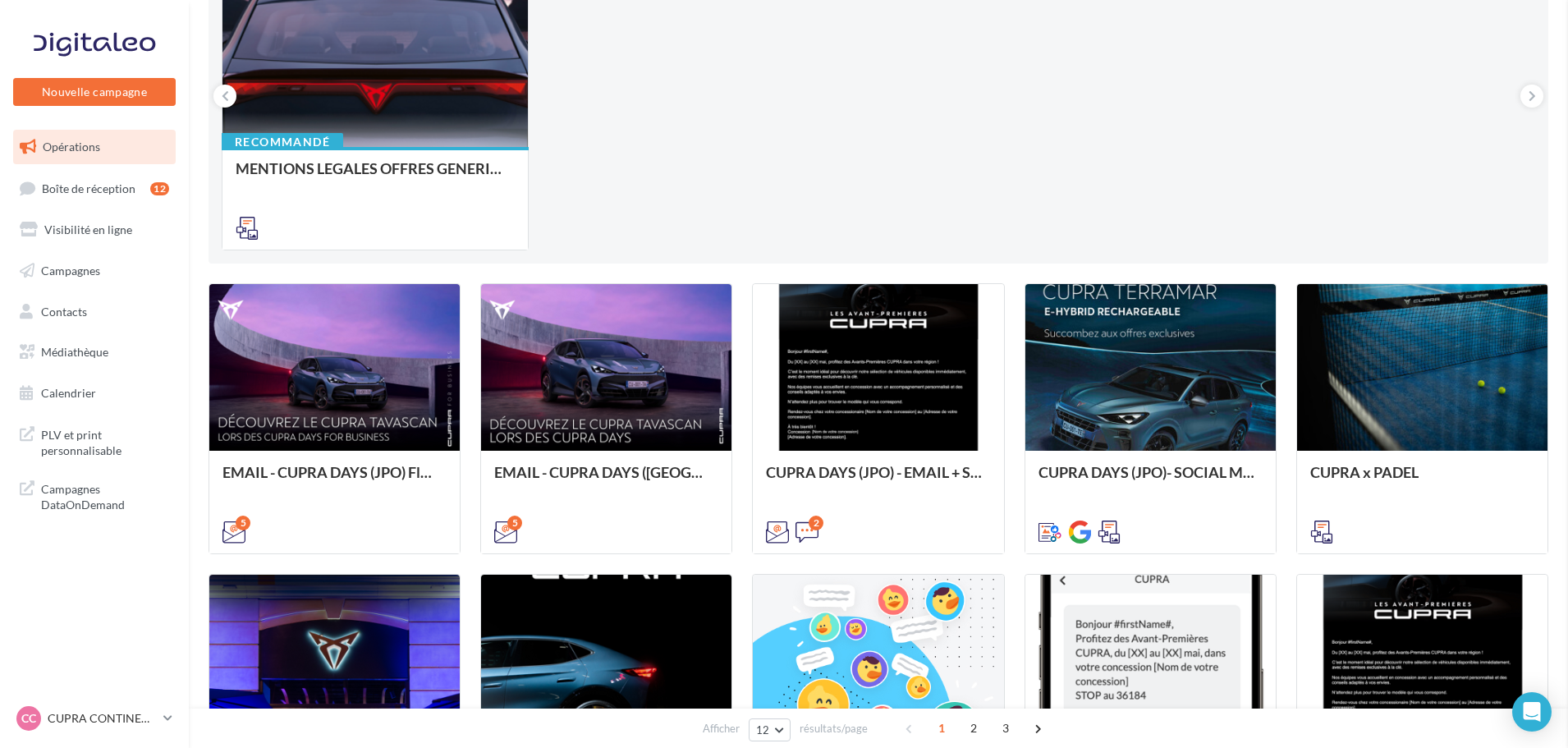
click at [0, 0] on div "Cette opération contient 1 email par modèle de voiture. Objectif email : Annonc…" at bounding box center [0, 0] width 0 height 0
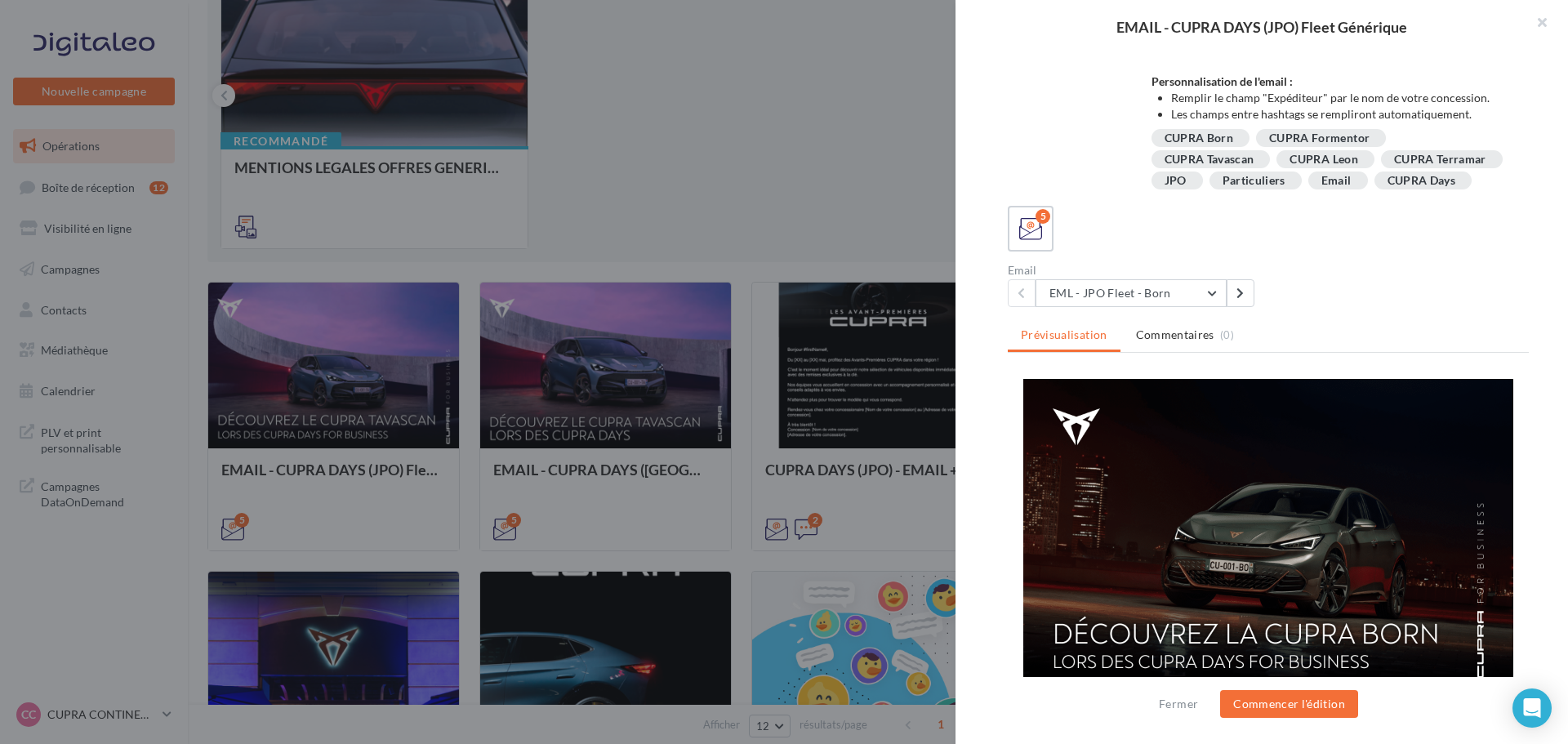
scroll to position [170, 0]
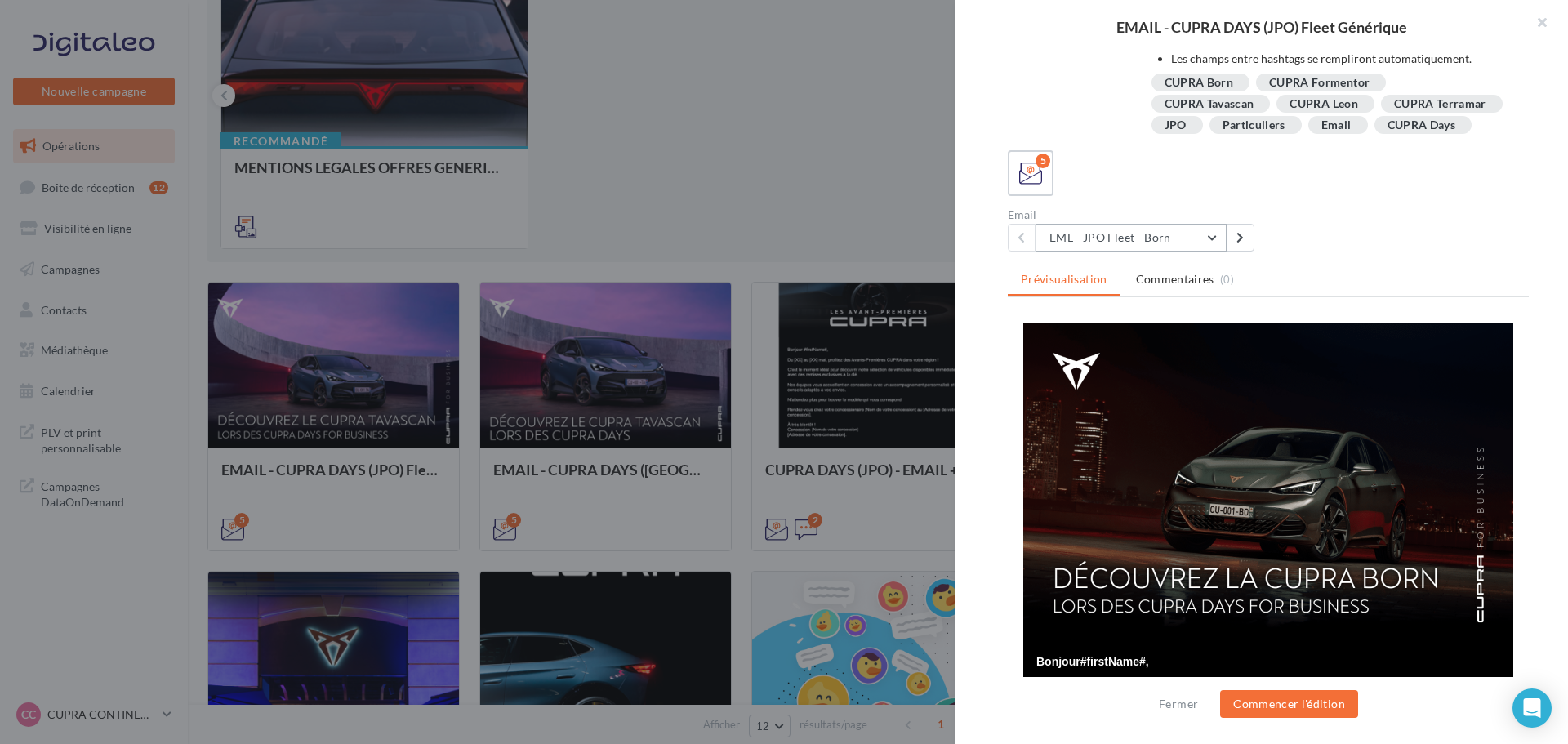
click at [1213, 232] on button "EML - JPO Fleet - Born" at bounding box center [1131, 238] width 191 height 28
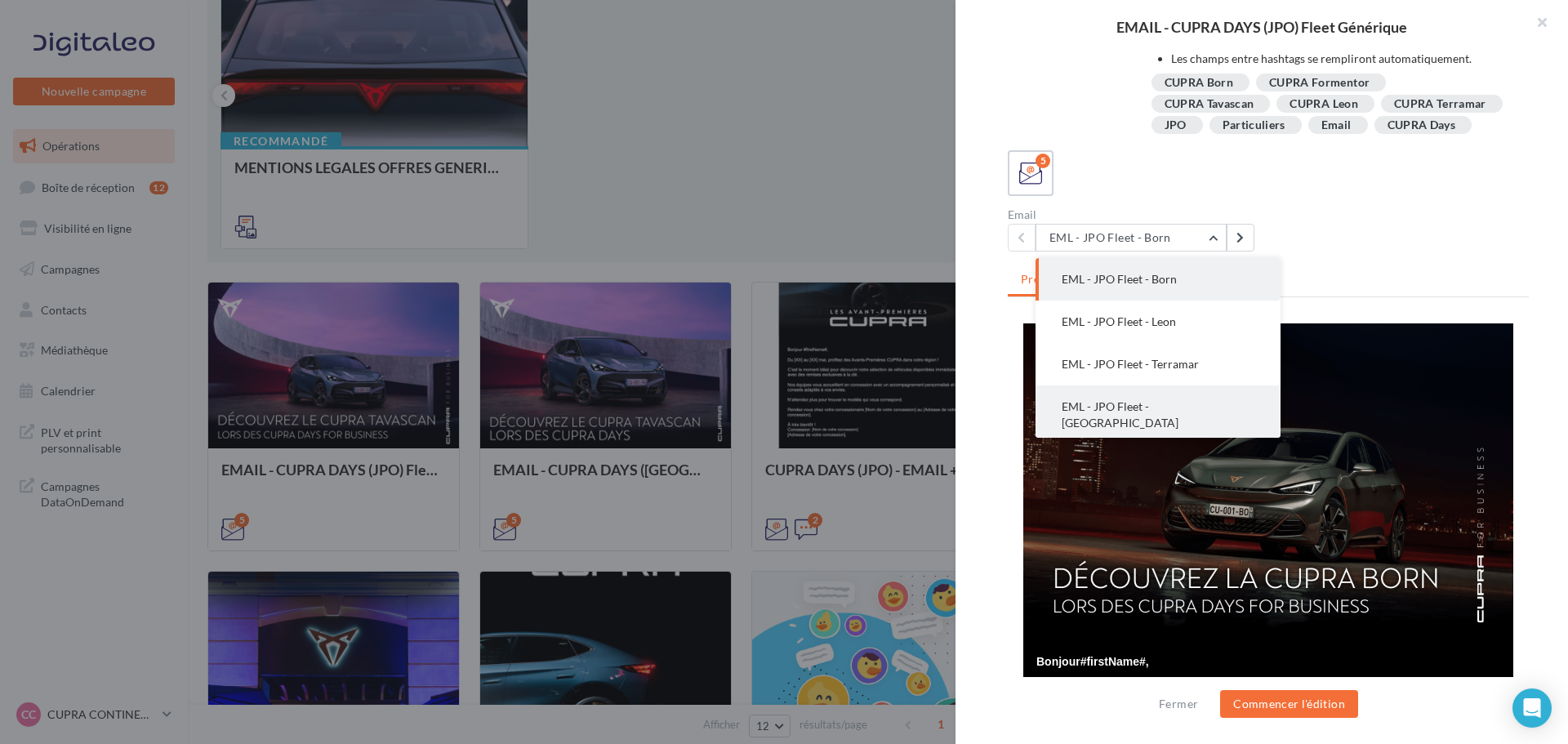
click at [1178, 405] on span "EML - JPO Fleet - Formentor" at bounding box center [1119, 414] width 116 height 31
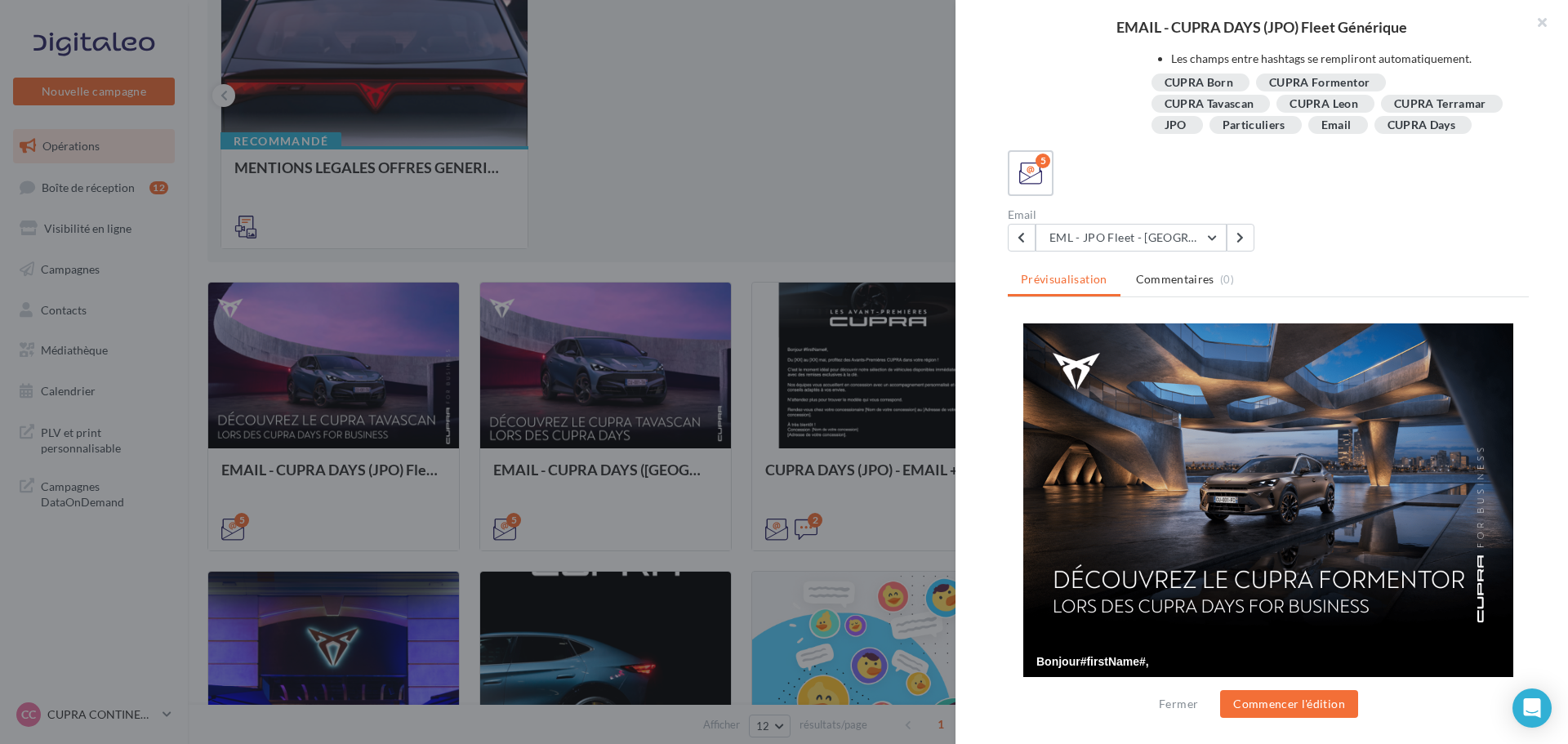
scroll to position [0, 0]
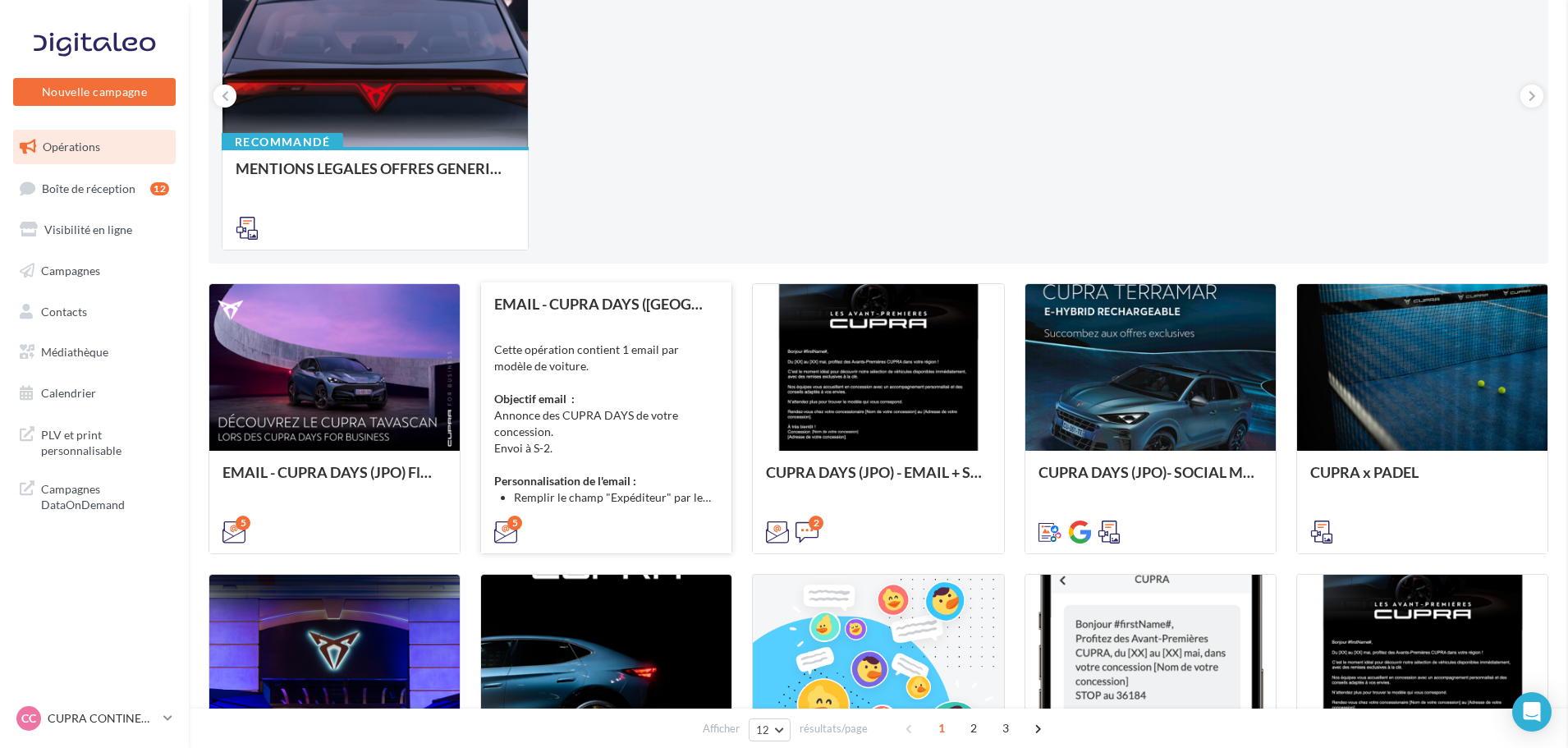
drag, startPoint x: 733, startPoint y: 445, endPoint x: 719, endPoint y: 422, distance: 26.9
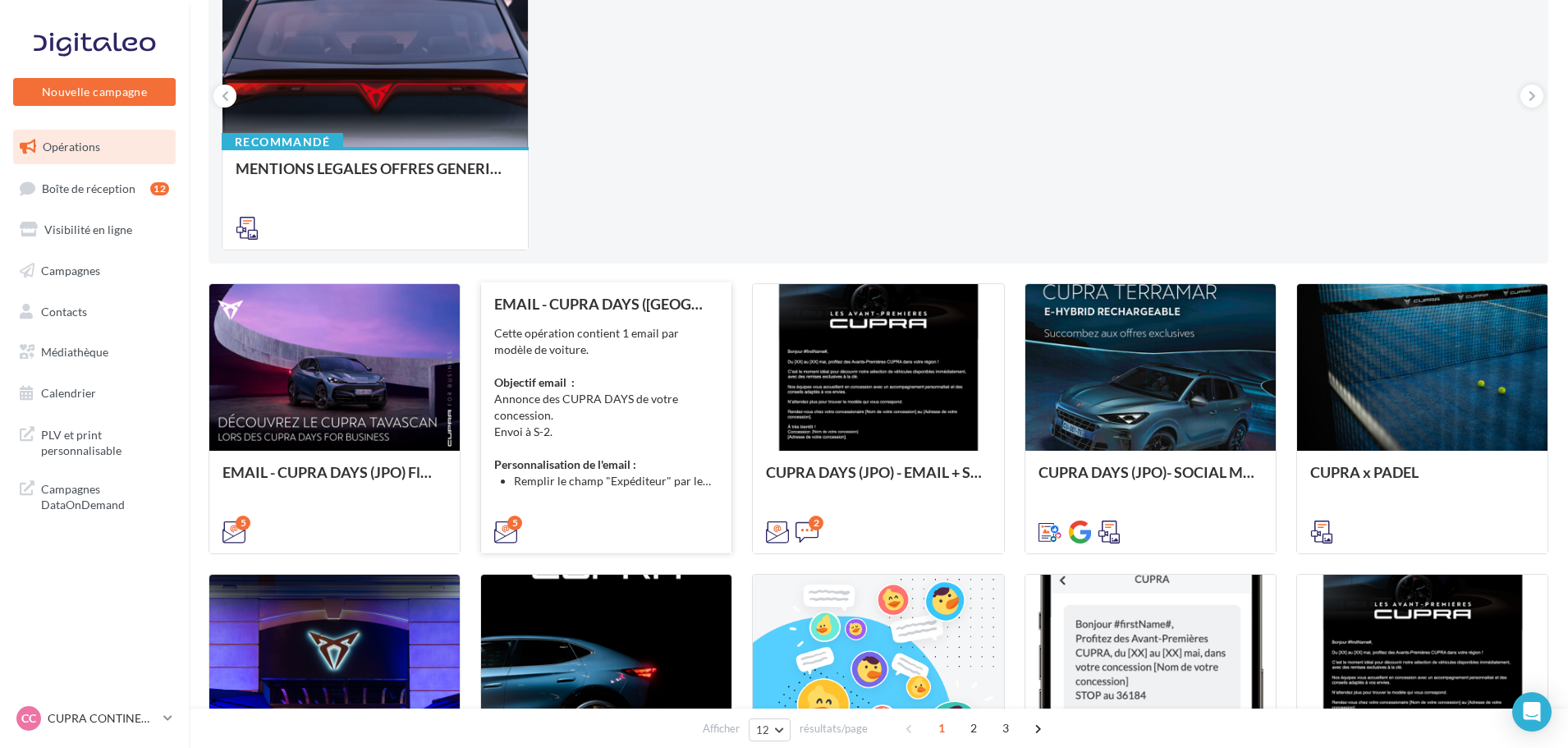
click at [663, 354] on div "Cette opération contient 1 email par modèle de voiture. Objectif email : Annonc…" at bounding box center [606, 408] width 224 height 165
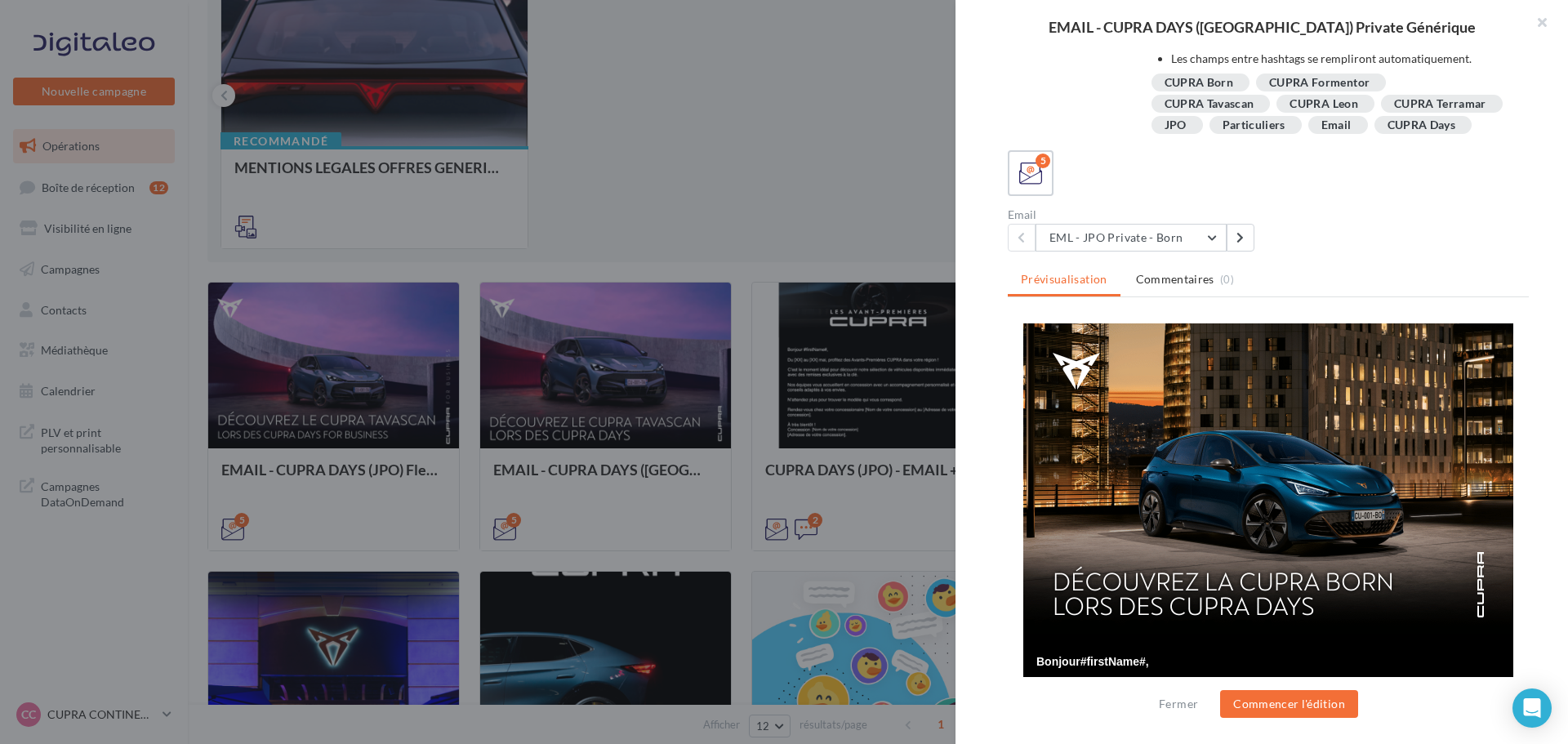
scroll to position [170, 0]
click at [1141, 228] on button "EML - JPO Private - Born" at bounding box center [1131, 238] width 191 height 28
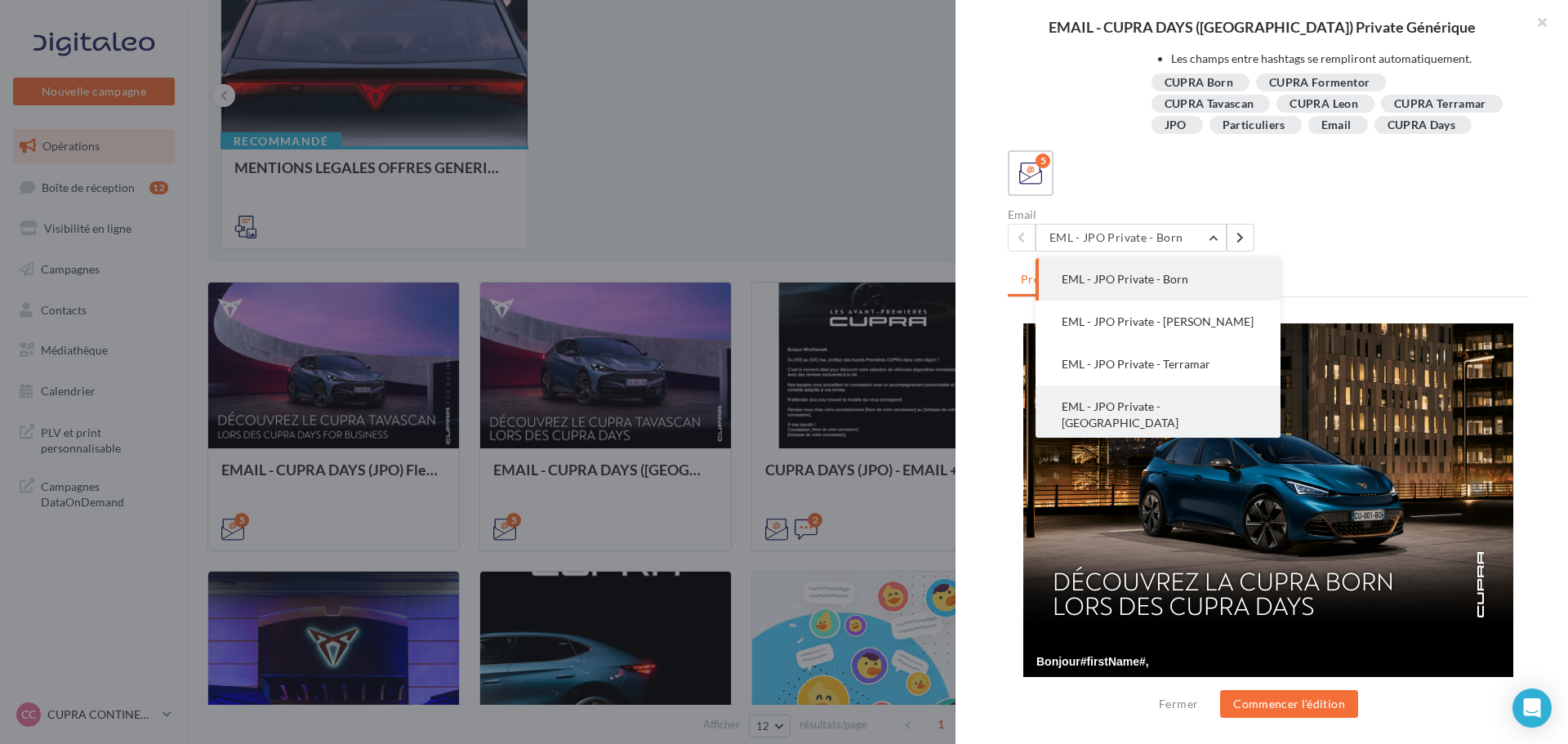
click at [1192, 390] on button "EML - JPO Private - Formentor" at bounding box center [1158, 415] width 245 height 59
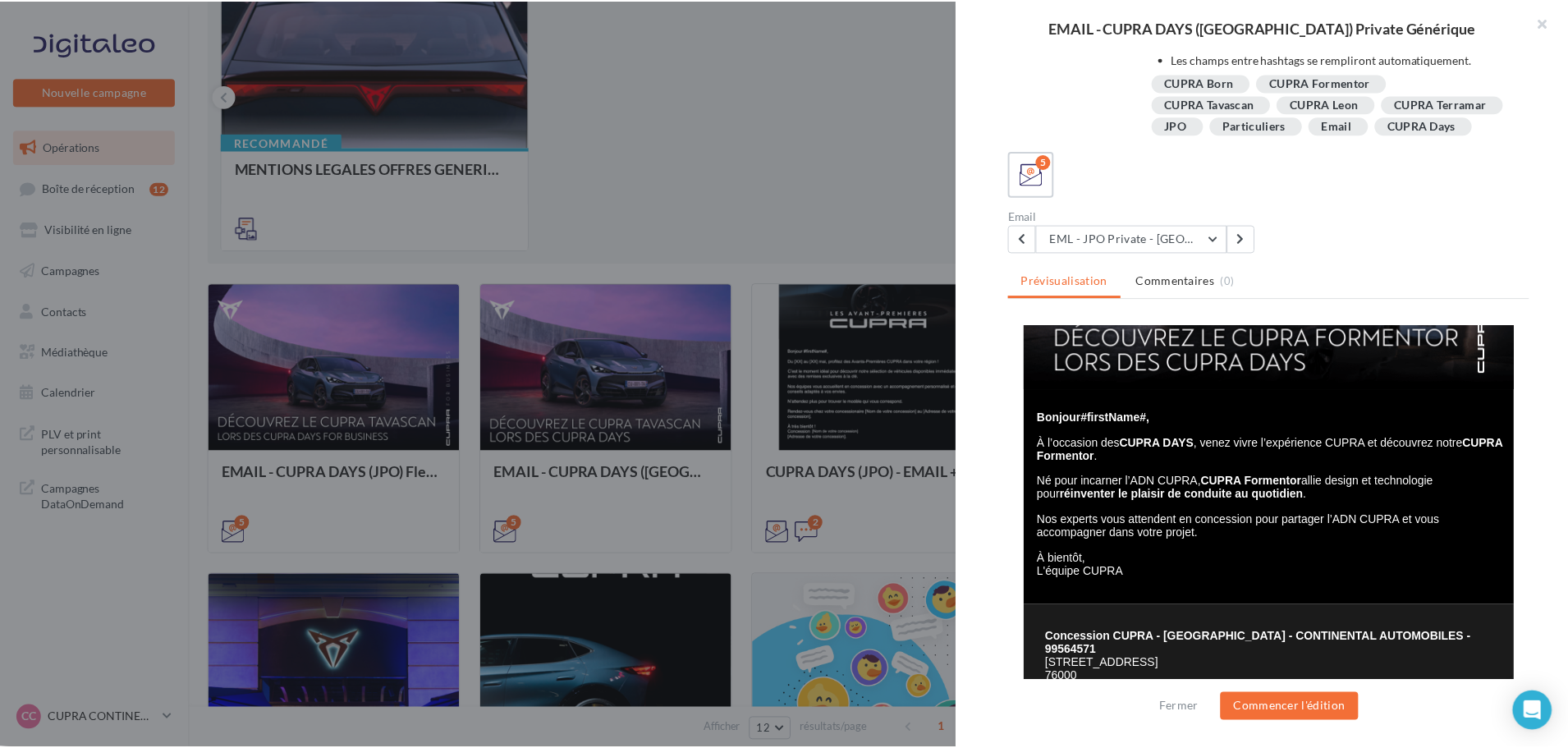
scroll to position [246, 0]
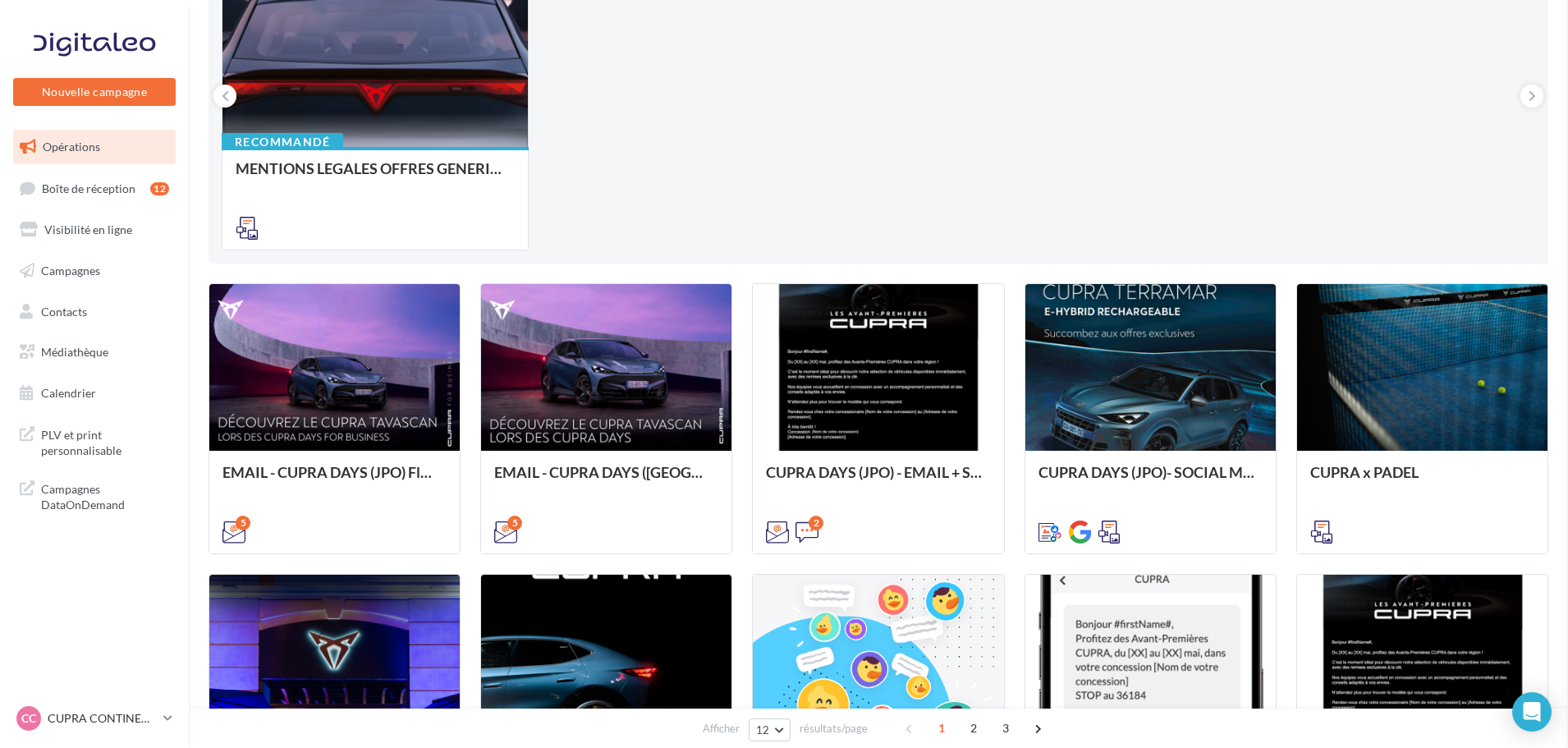
click at [150, 713] on p "CUPRA CONTINENTAL" at bounding box center [102, 718] width 109 height 17
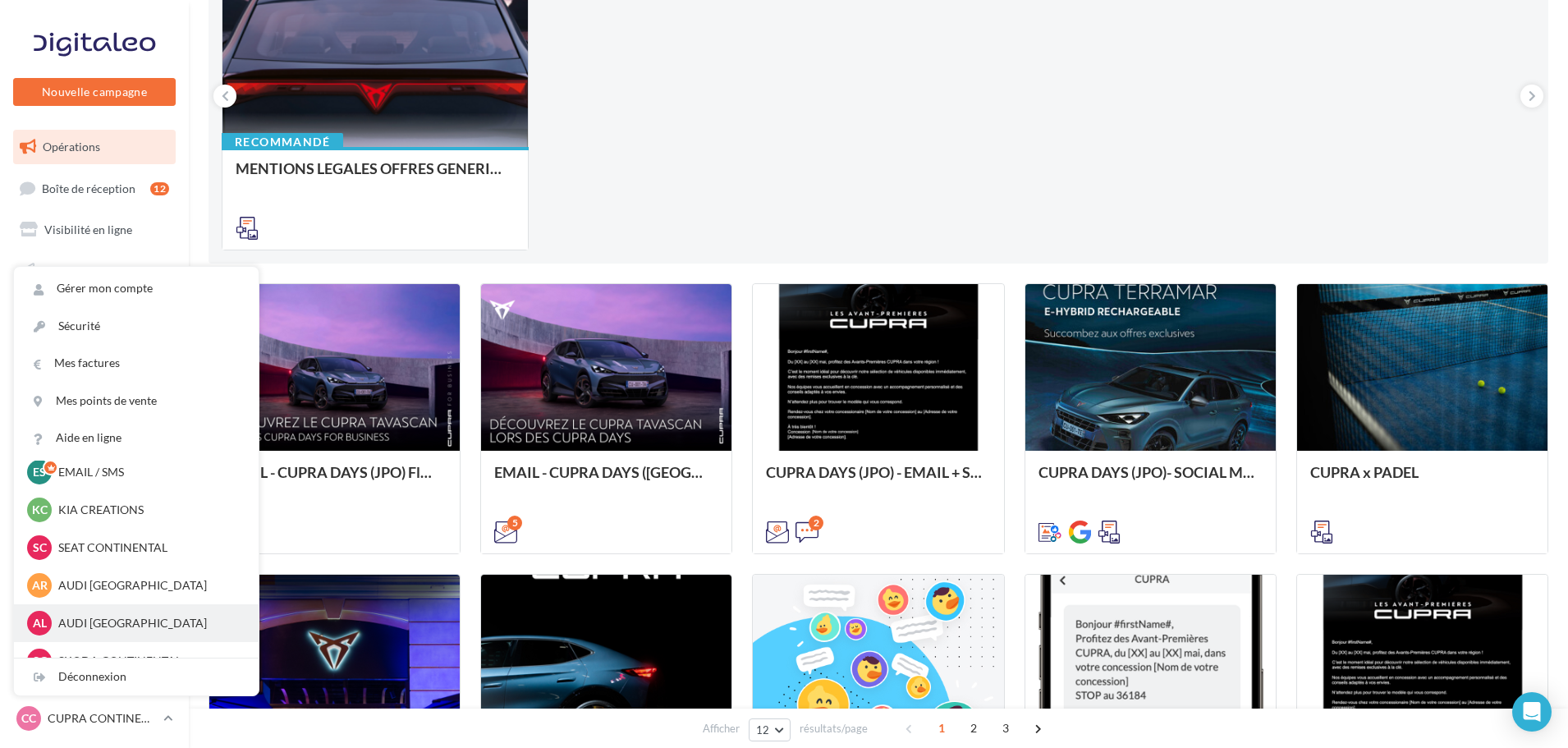
scroll to position [75, 0]
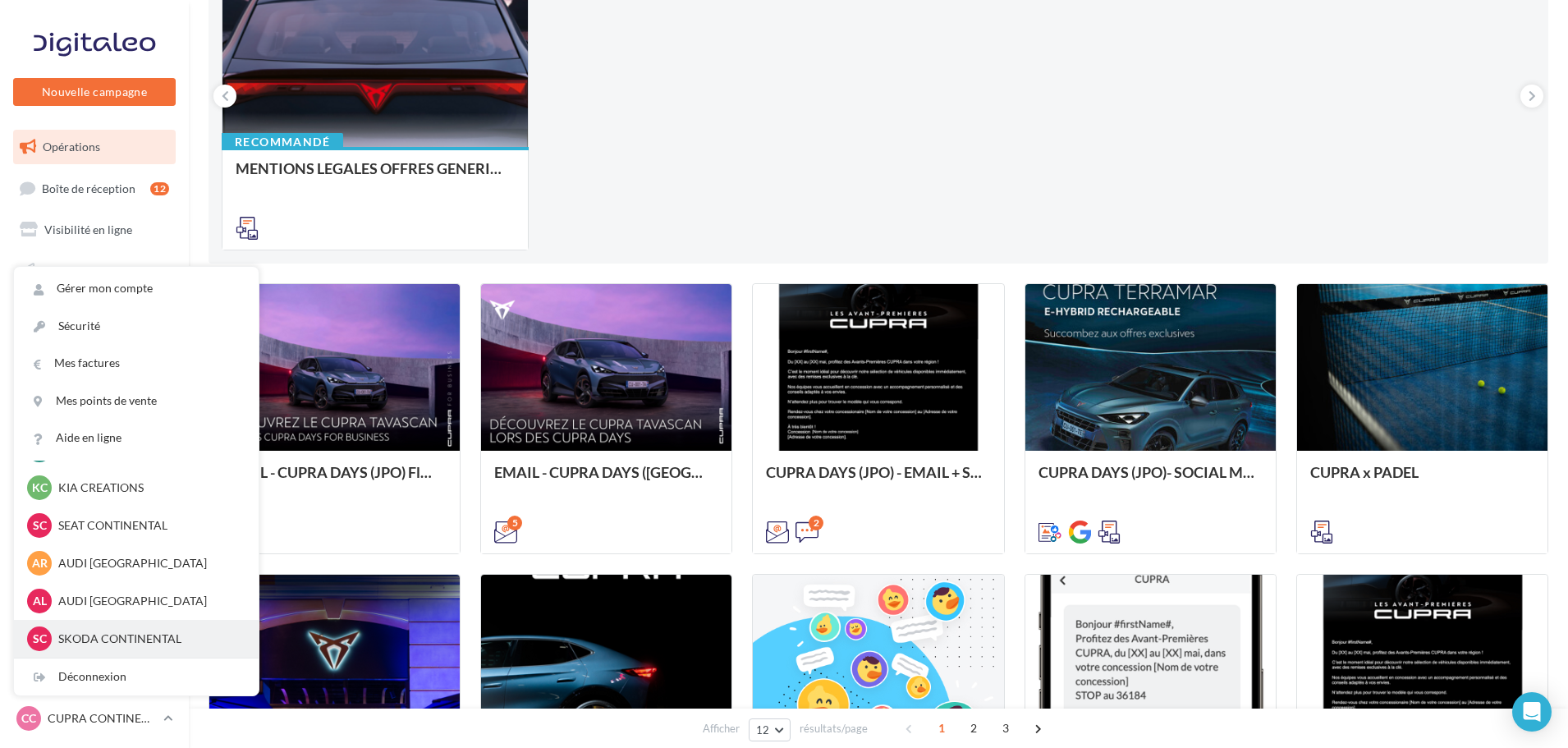
click at [60, 635] on p "SKODA CONTINENTAL" at bounding box center [149, 639] width 181 height 17
